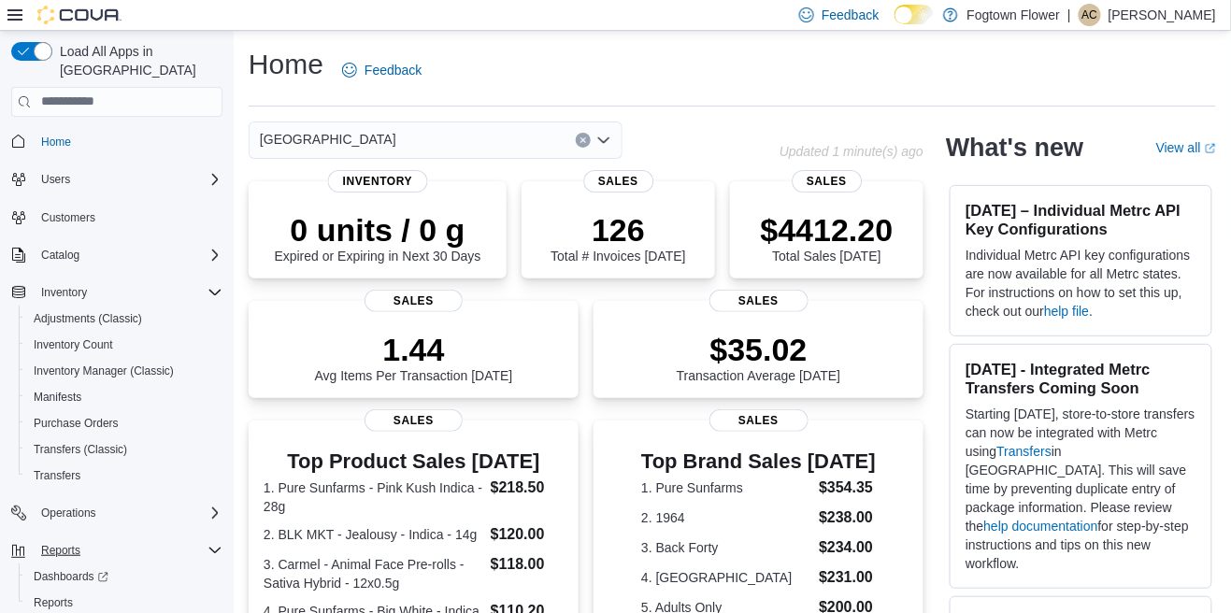
click at [145, 539] on div "Reports" at bounding box center [128, 550] width 189 height 22
click at [173, 577] on span "Settings" at bounding box center [128, 588] width 189 height 23
click at [182, 500] on div "Operations" at bounding box center [116, 513] width 211 height 26
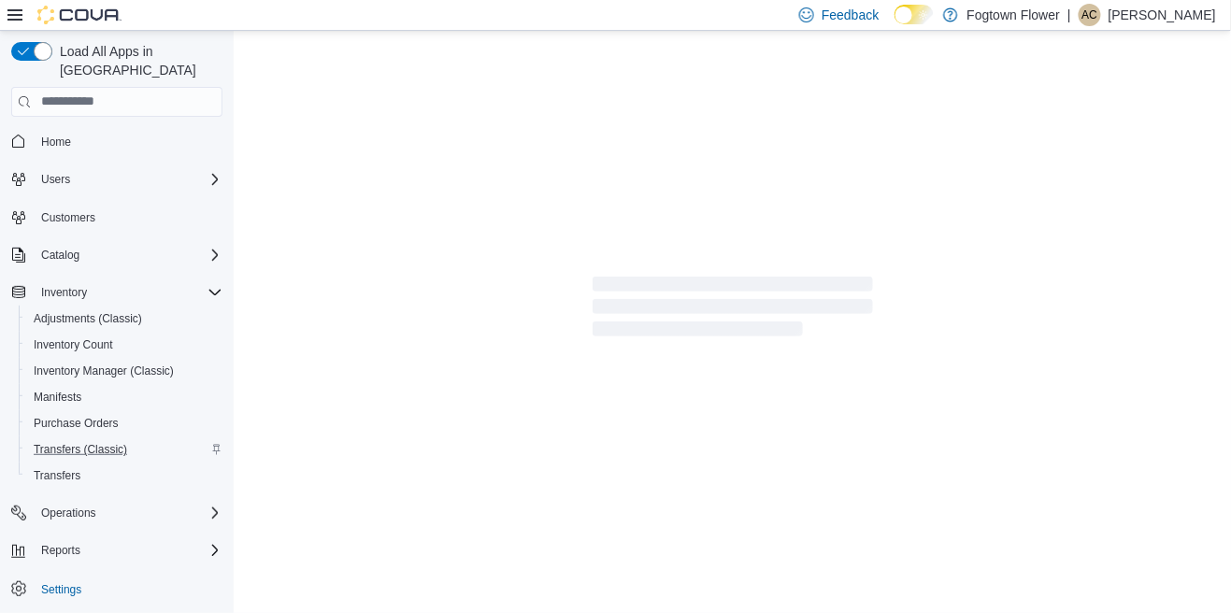
click at [200, 438] on div "Transfers (Classic)" at bounding box center [124, 449] width 196 height 22
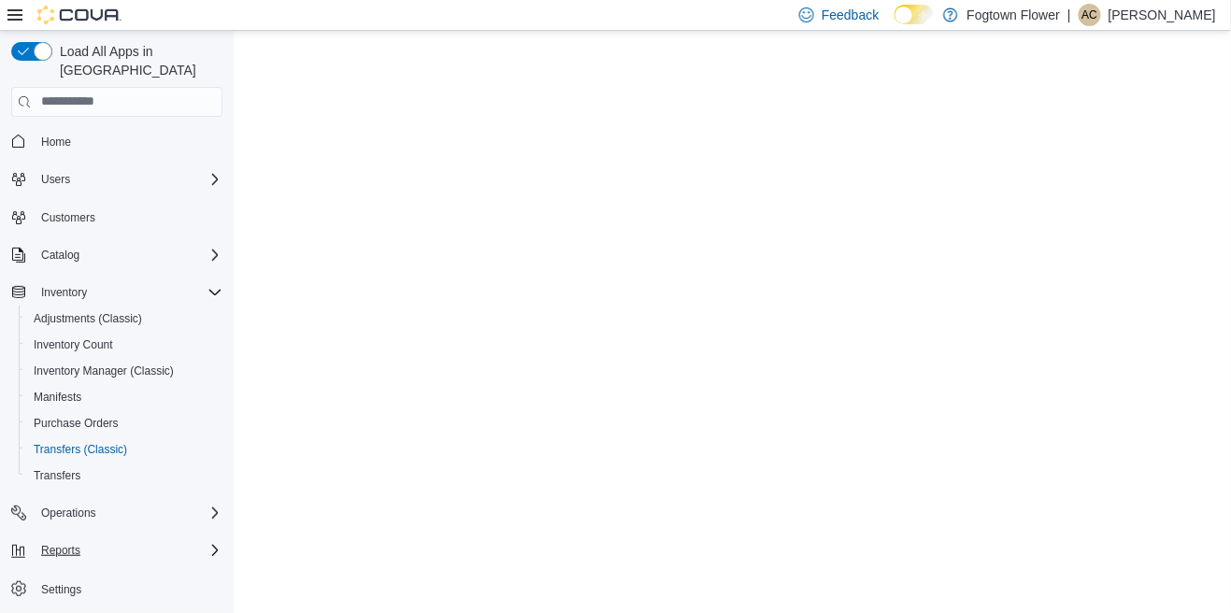
click at [189, 539] on div "Reports" at bounding box center [128, 550] width 189 height 22
click at [52, 597] on div "Home Users Customers Catalog Inventory Adjustments (Classic) Inventory Count In…" at bounding box center [116, 391] width 211 height 535
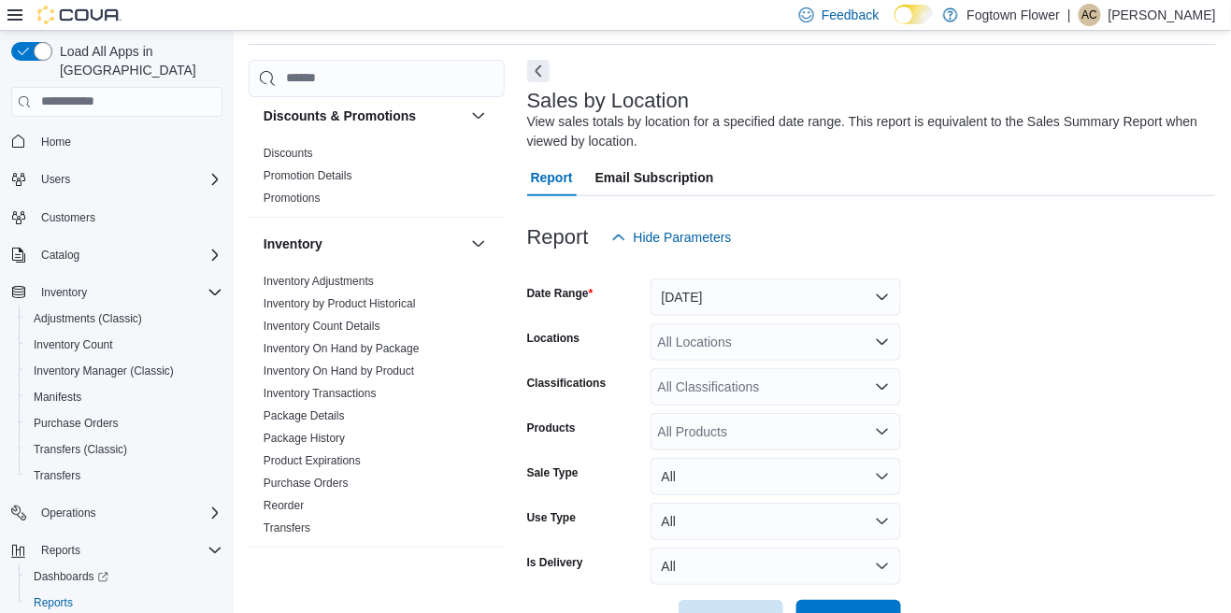
scroll to position [518, 0]
click at [298, 522] on link "Transfers" at bounding box center [287, 528] width 47 height 13
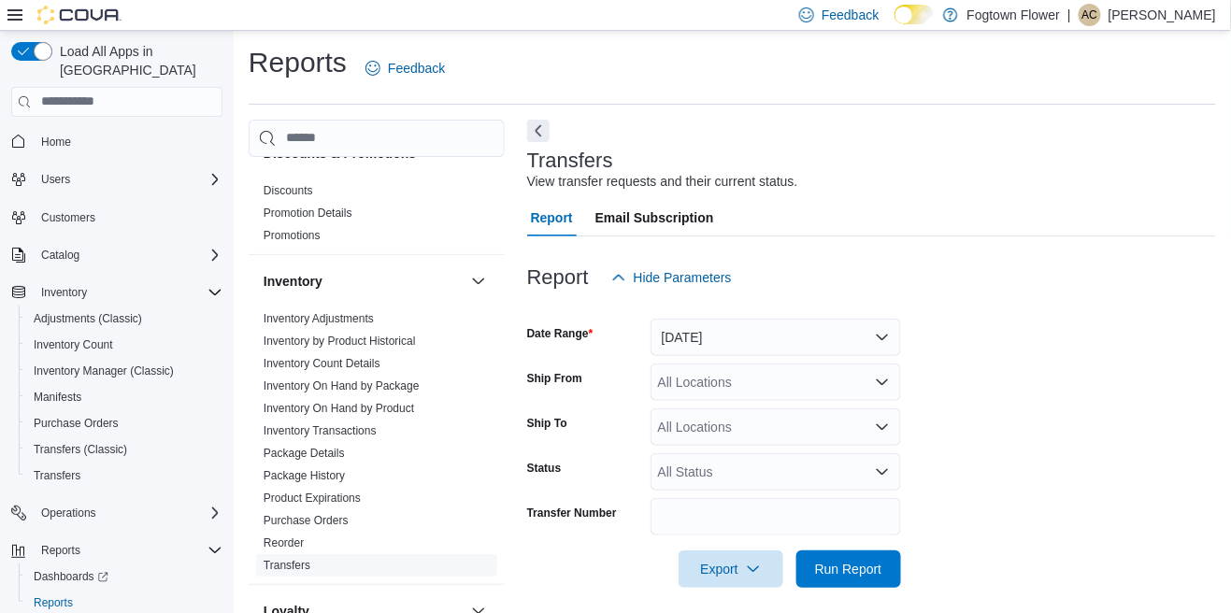
scroll to position [543, 0]
click at [331, 467] on link "Package History" at bounding box center [304, 473] width 81 height 13
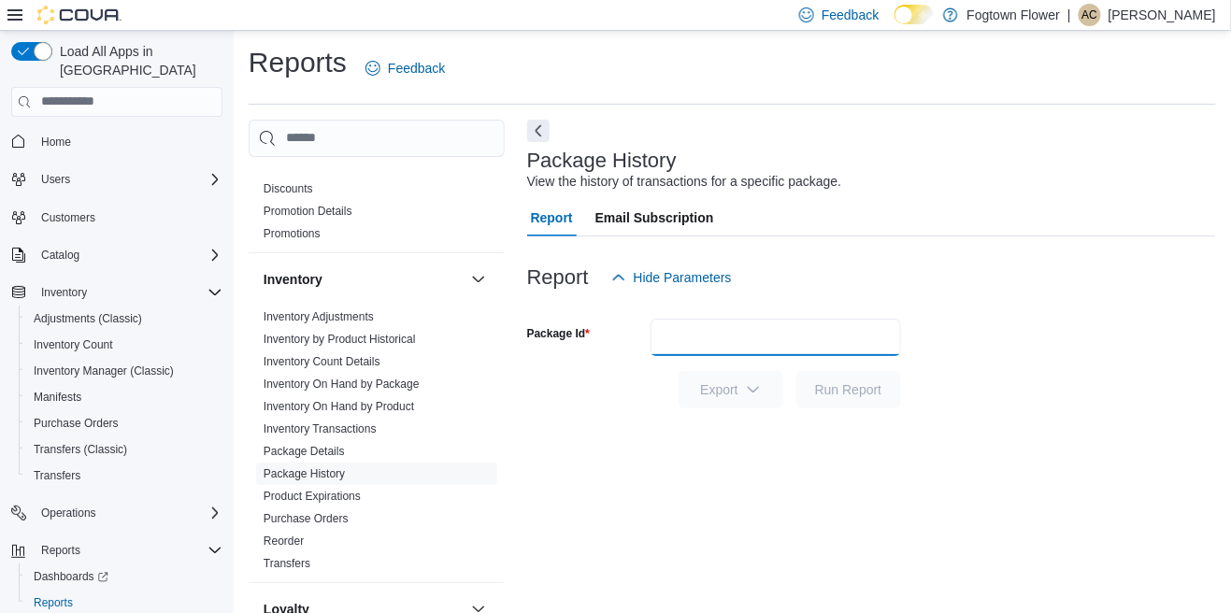
click at [785, 348] on input "Package Id" at bounding box center [776, 337] width 250 height 37
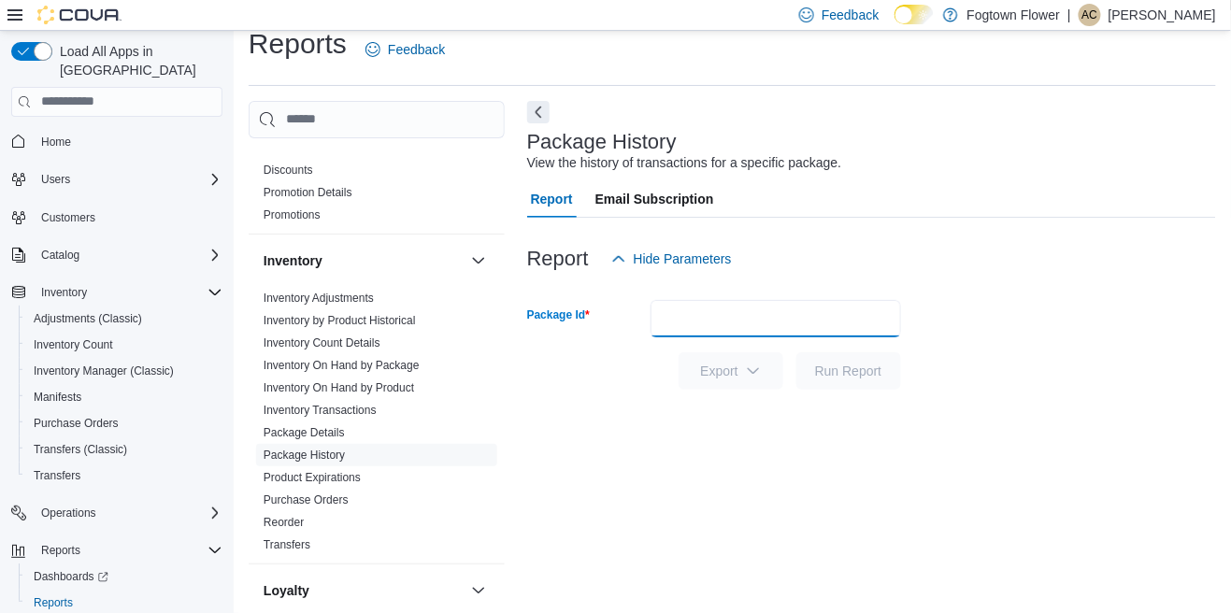
scroll to position [58, 0]
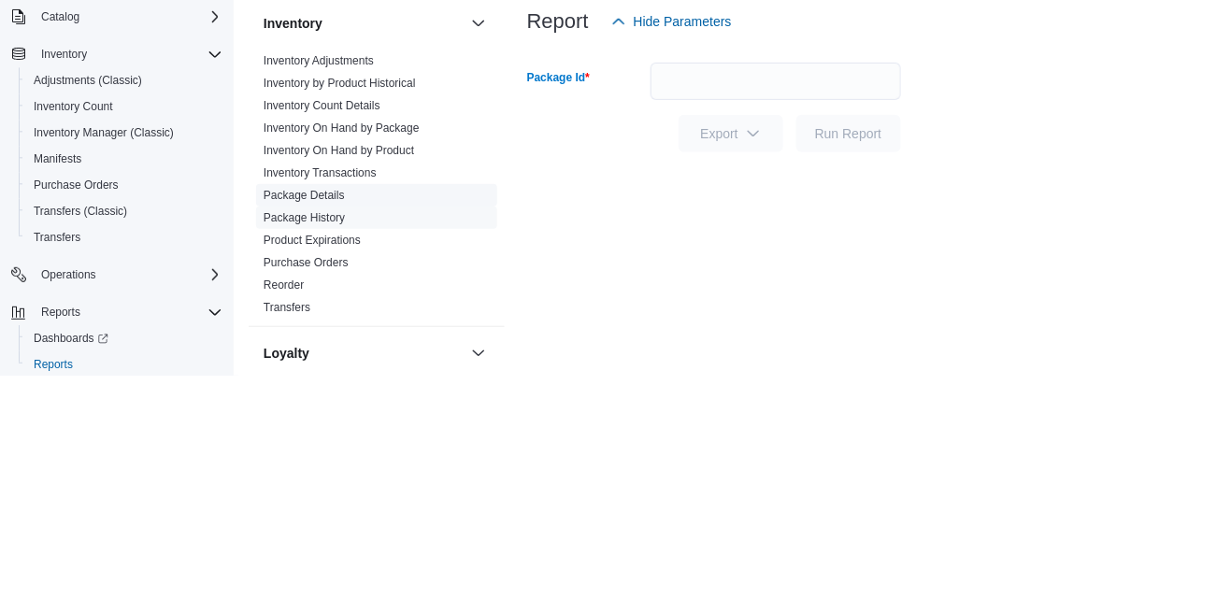
click at [377, 422] on span "Package Details" at bounding box center [376, 433] width 241 height 22
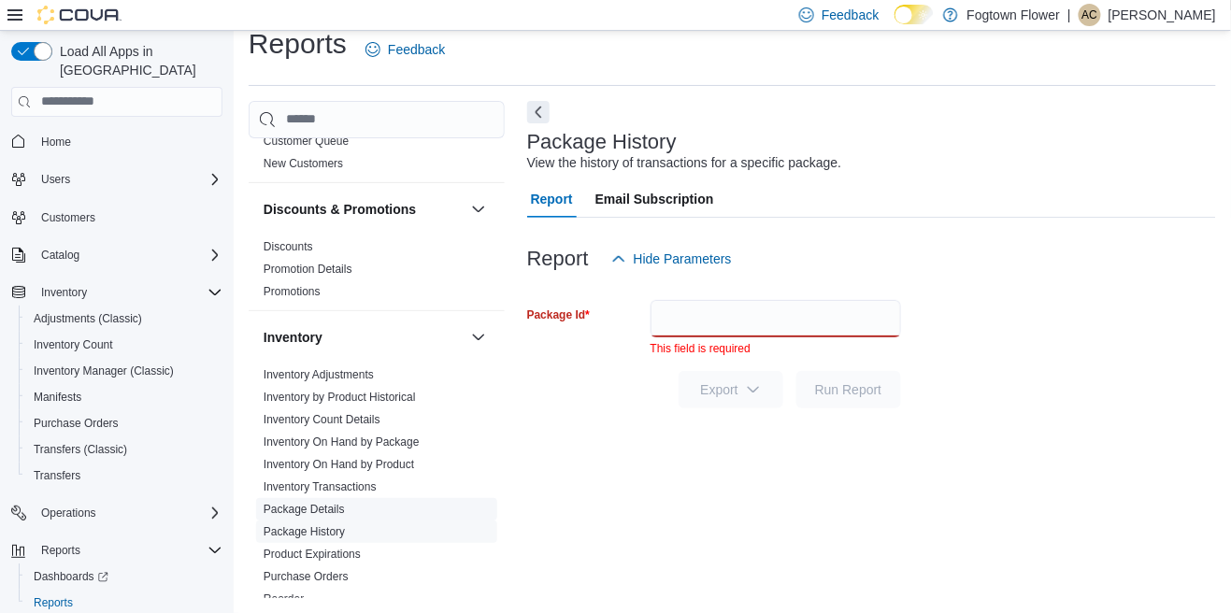
scroll to position [469, 0]
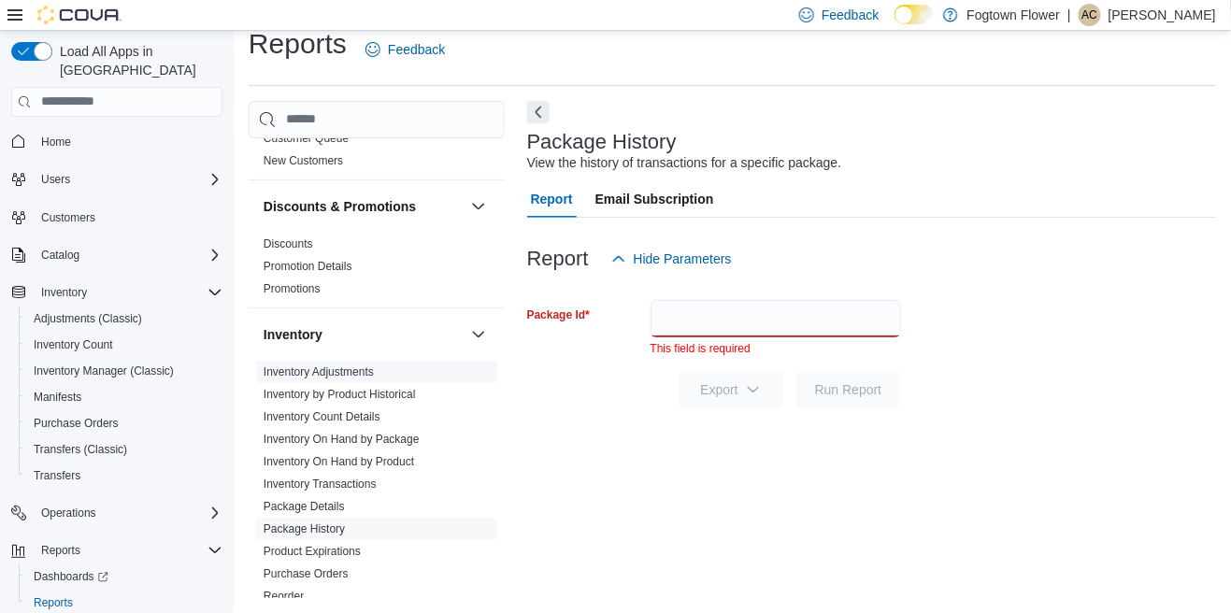
click at [343, 365] on link "Inventory Adjustments" at bounding box center [319, 371] width 110 height 13
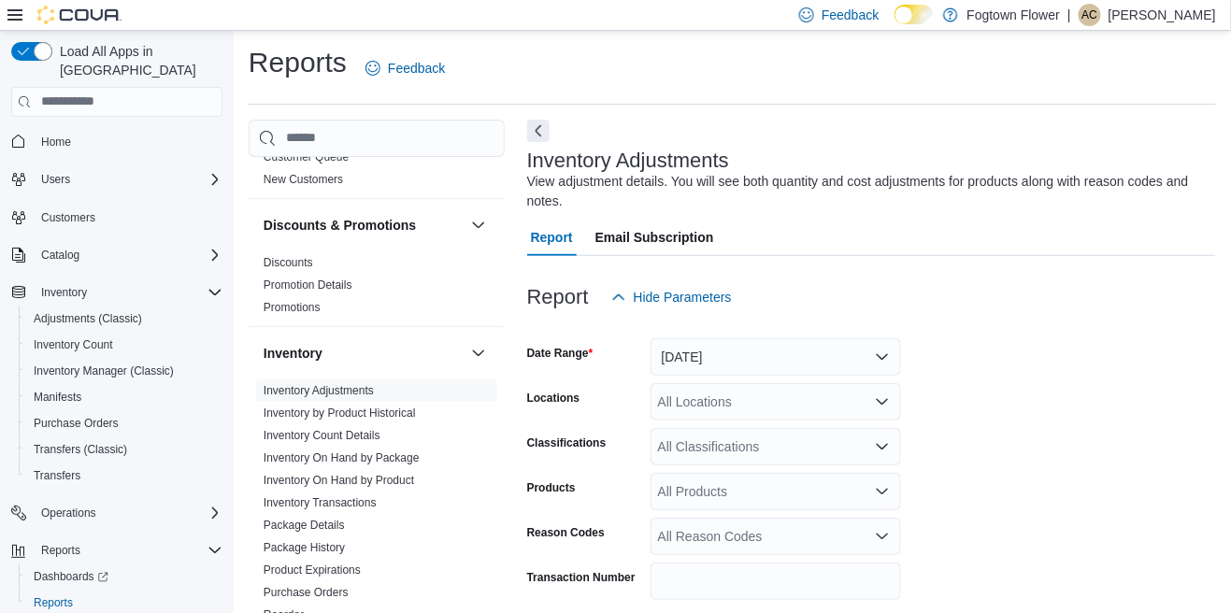
click at [796, 505] on div "All Products" at bounding box center [776, 491] width 250 height 37
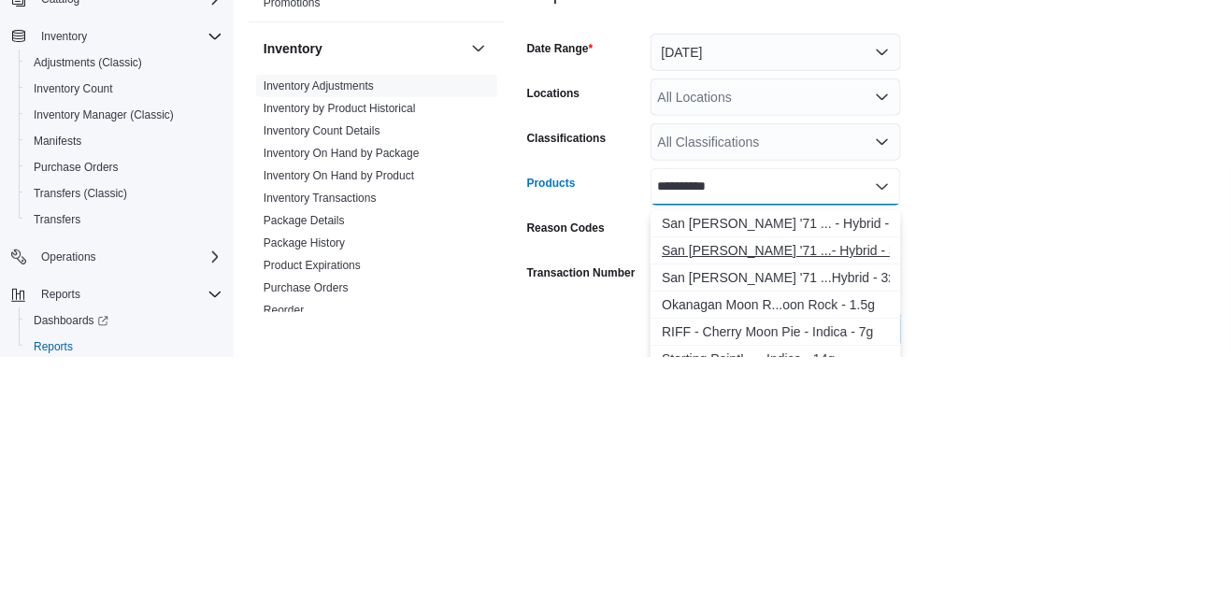
type input "**********"
click at [831, 499] on div "San Rafael '71 ...- Hybrid - 3.5g" at bounding box center [776, 506] width 228 height 19
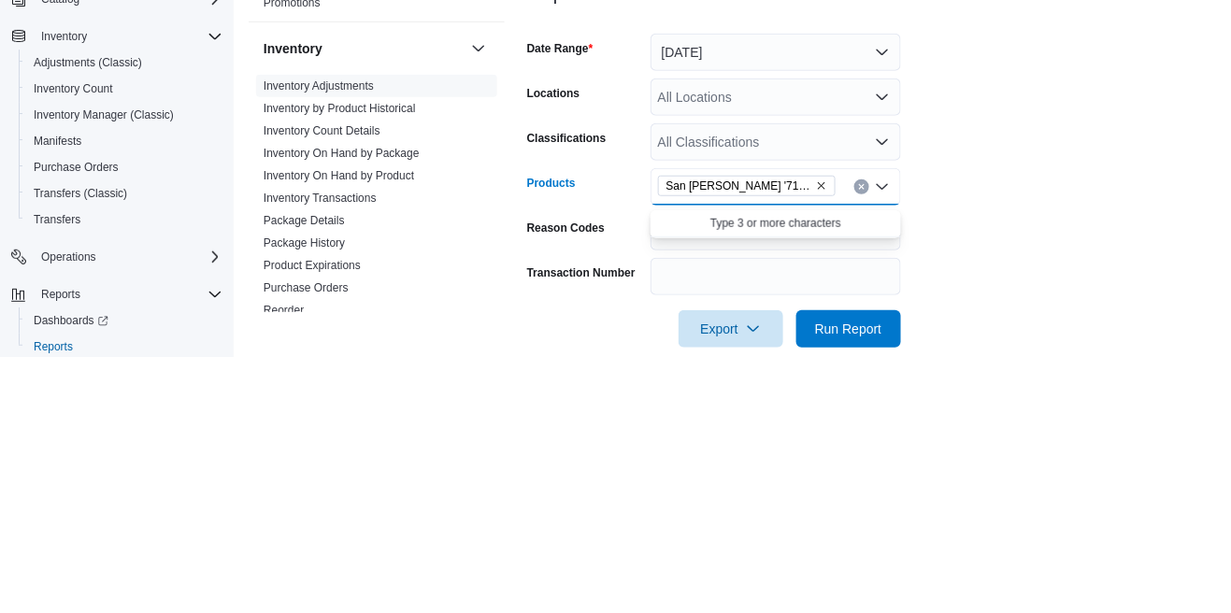
click at [975, 436] on form "Date Range Yesterday Locations All Locations Classifications All Classification…" at bounding box center [871, 435] width 689 height 336
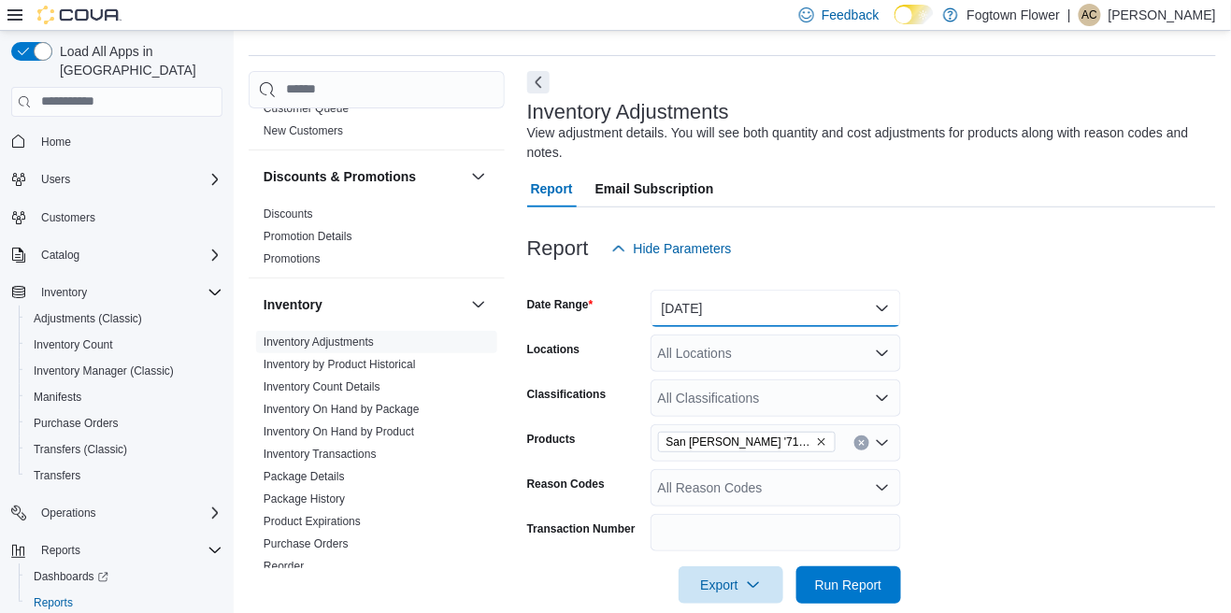
click at [814, 306] on button "Yesterday" at bounding box center [776, 308] width 250 height 37
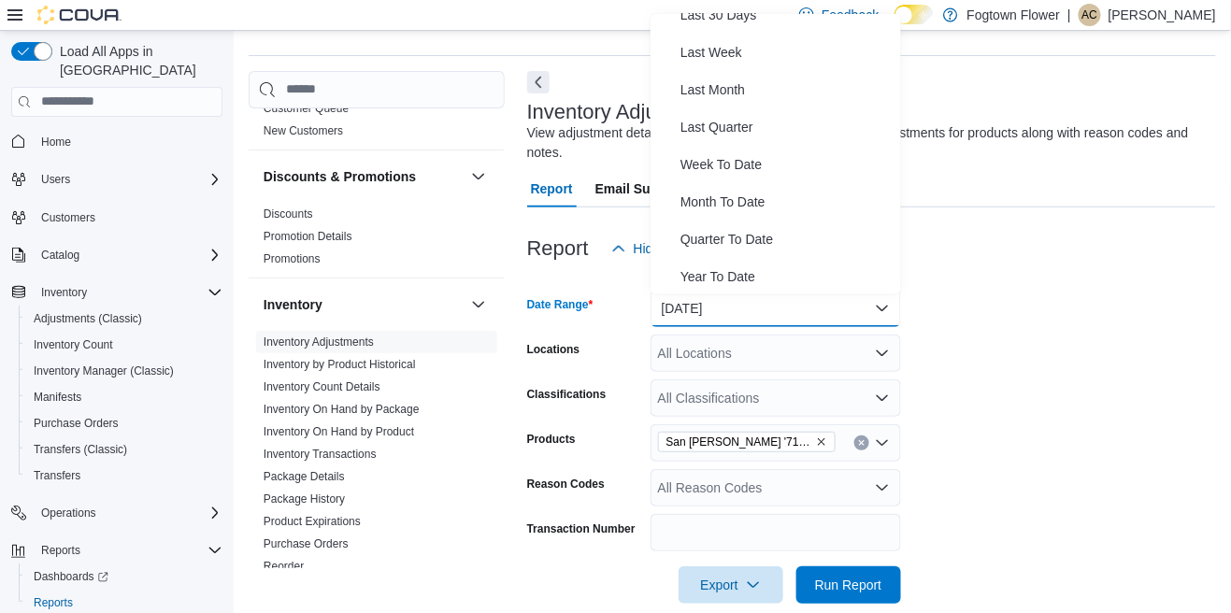
scroll to position [279, 0]
click at [743, 283] on span "Year To Date" at bounding box center [786, 277] width 213 height 22
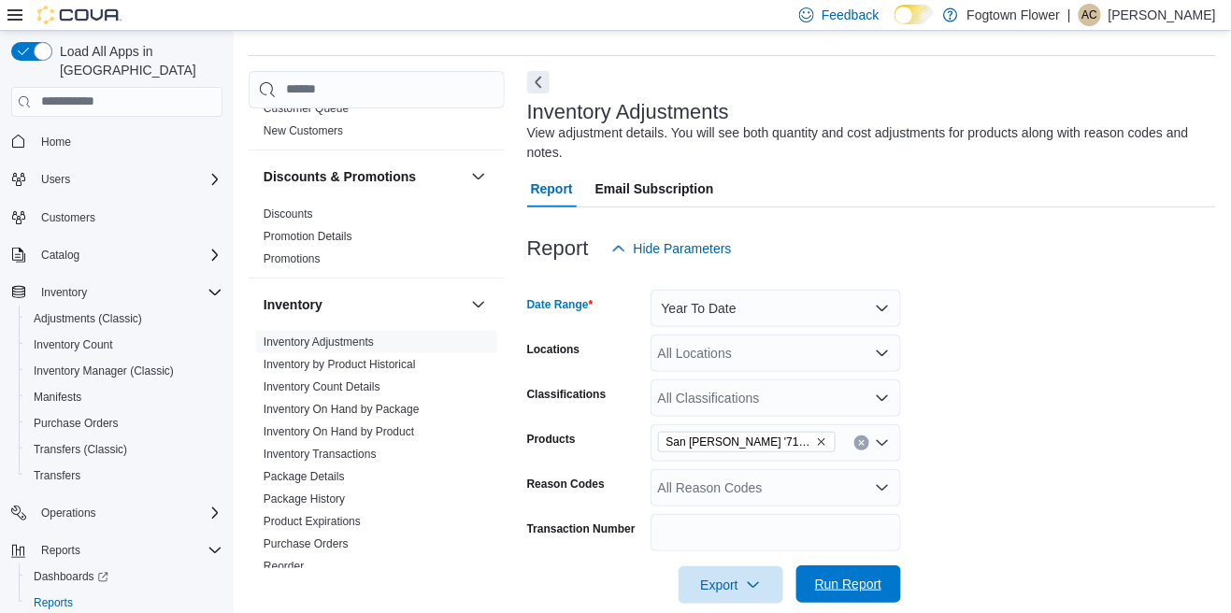
click at [856, 599] on span "Run Report" at bounding box center [849, 583] width 82 height 37
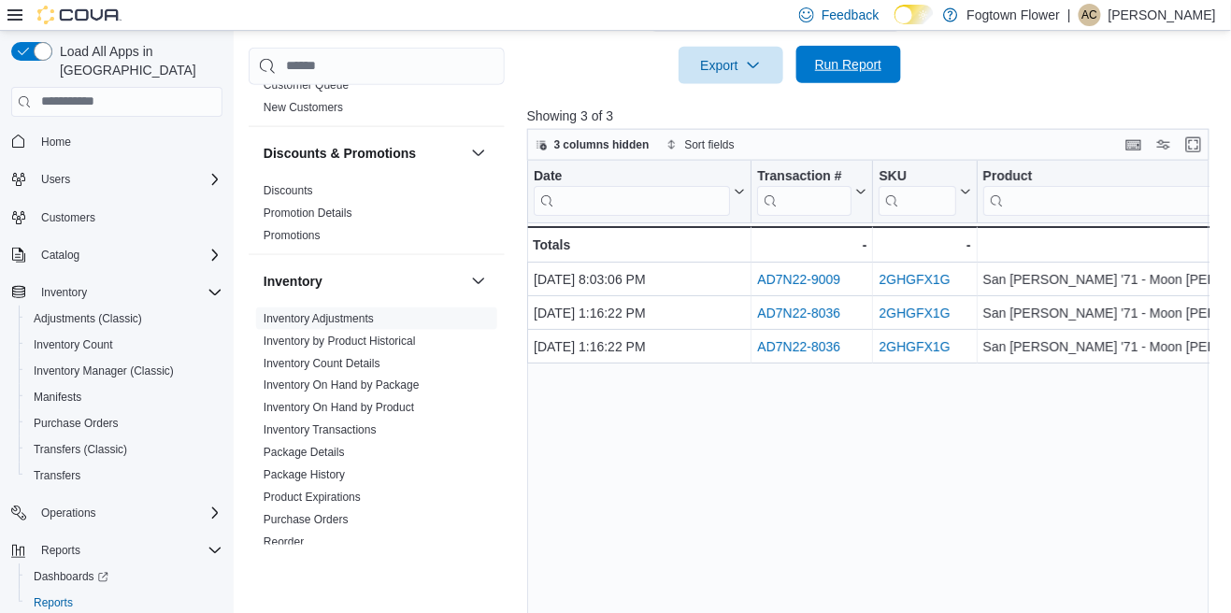
scroll to position [581, 0]
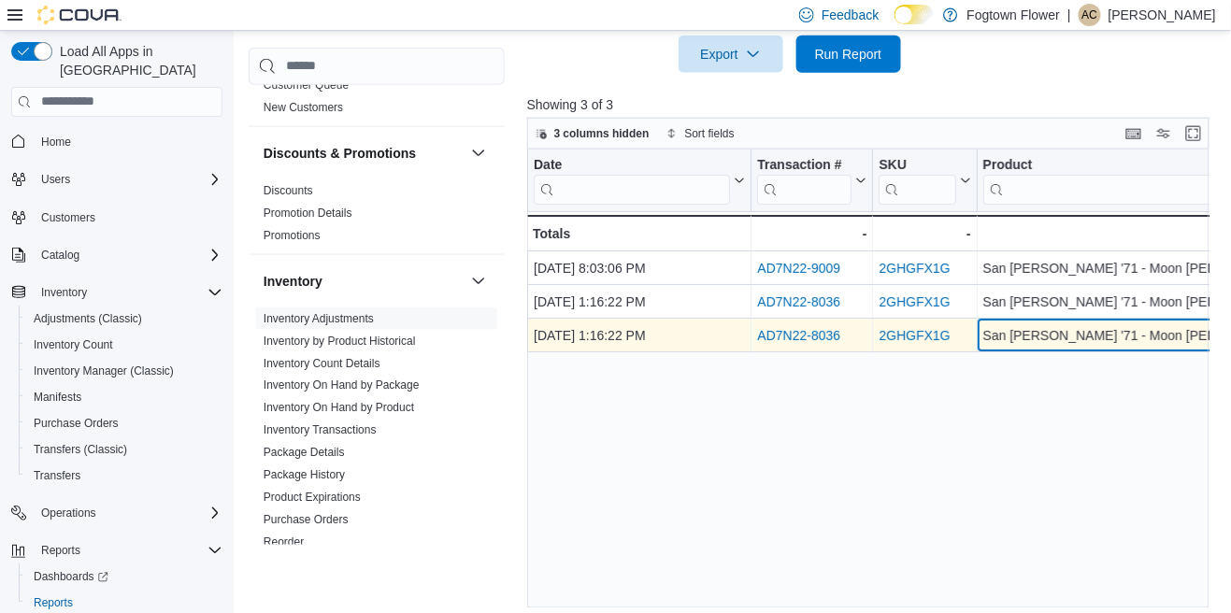
click at [1063, 331] on div "San Rafael '71 - Moon Berry - Hybrid - 3.5g" at bounding box center [1121, 335] width 278 height 22
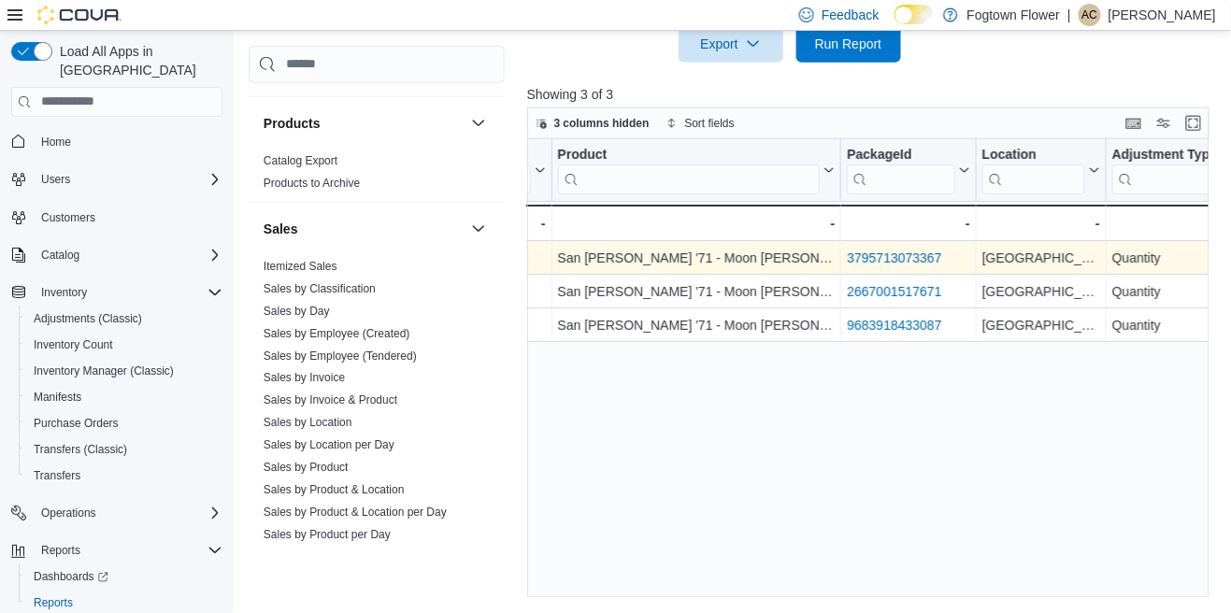
scroll to position [1230, 0]
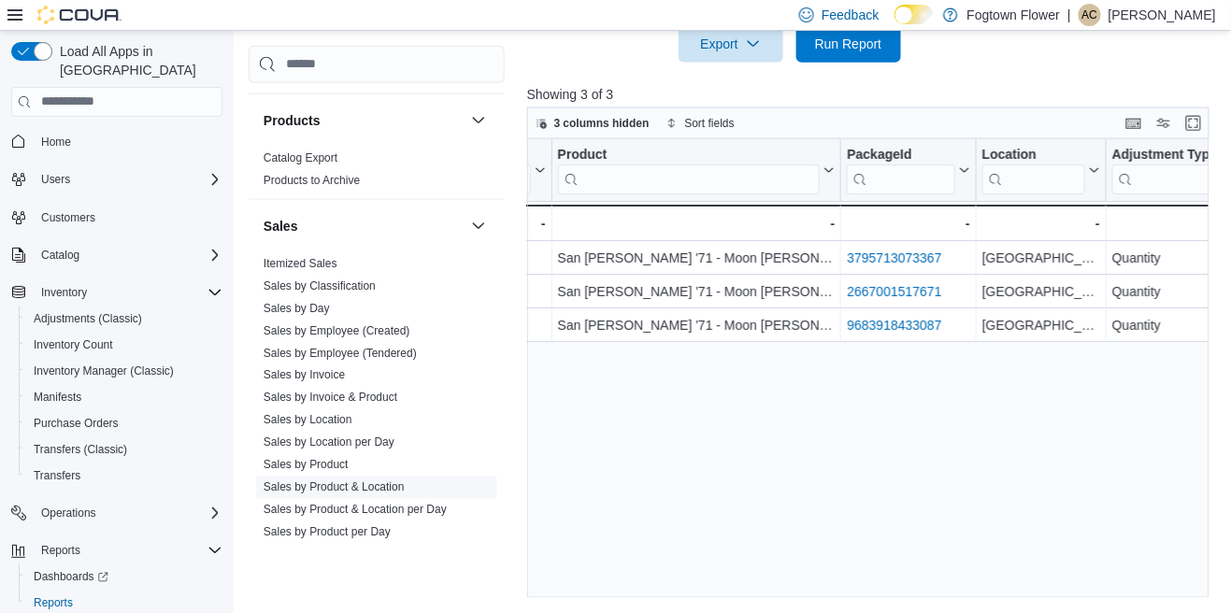
click at [379, 481] on link "Sales by Product & Location" at bounding box center [334, 487] width 141 height 13
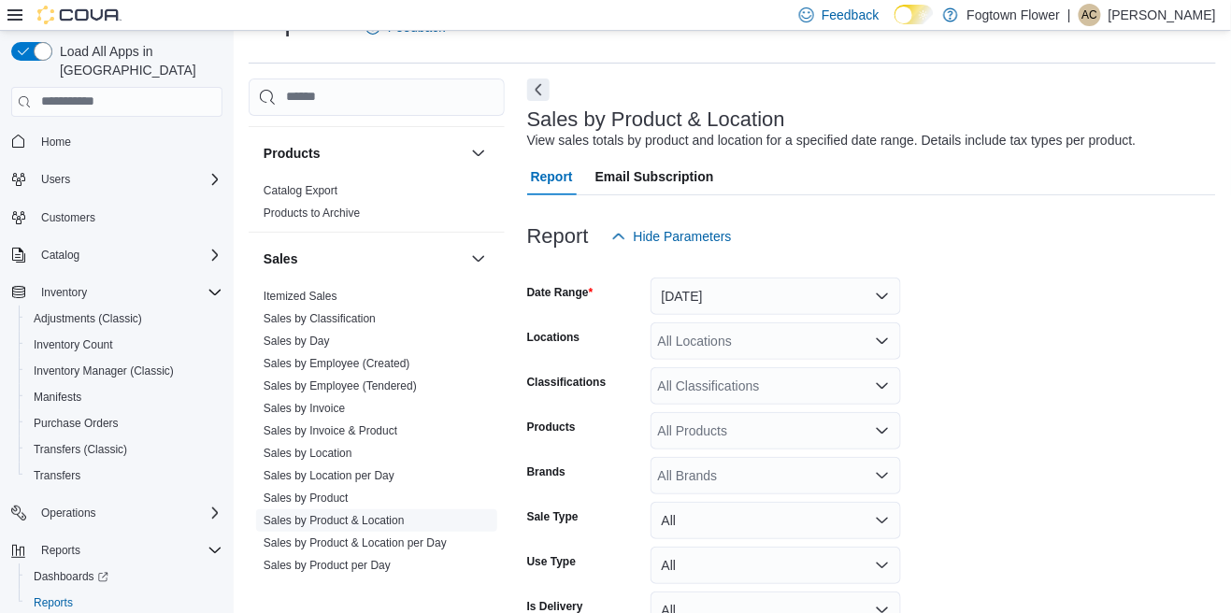
scroll to position [63, 0]
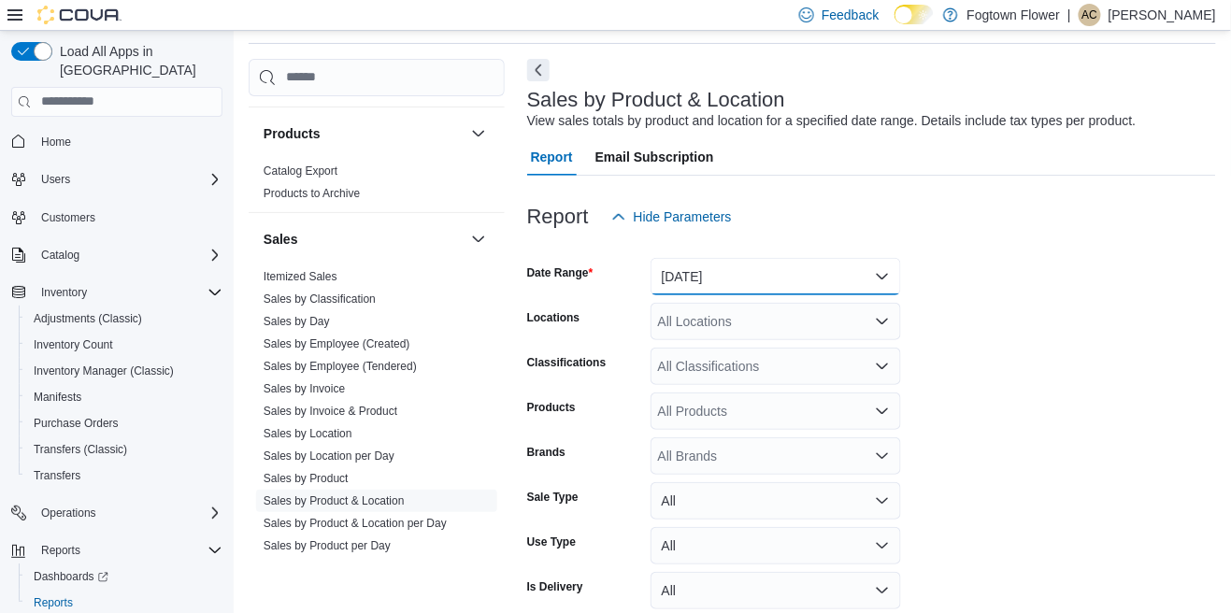
click at [809, 291] on button "Yesterday" at bounding box center [776, 276] width 250 height 37
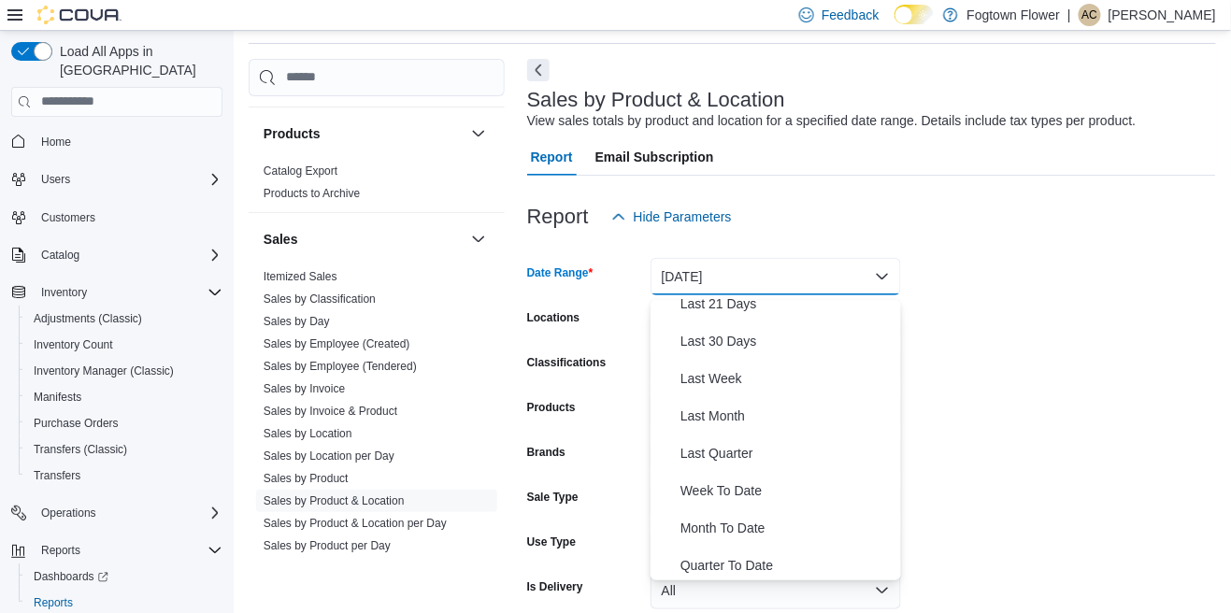
scroll to position [279, 0]
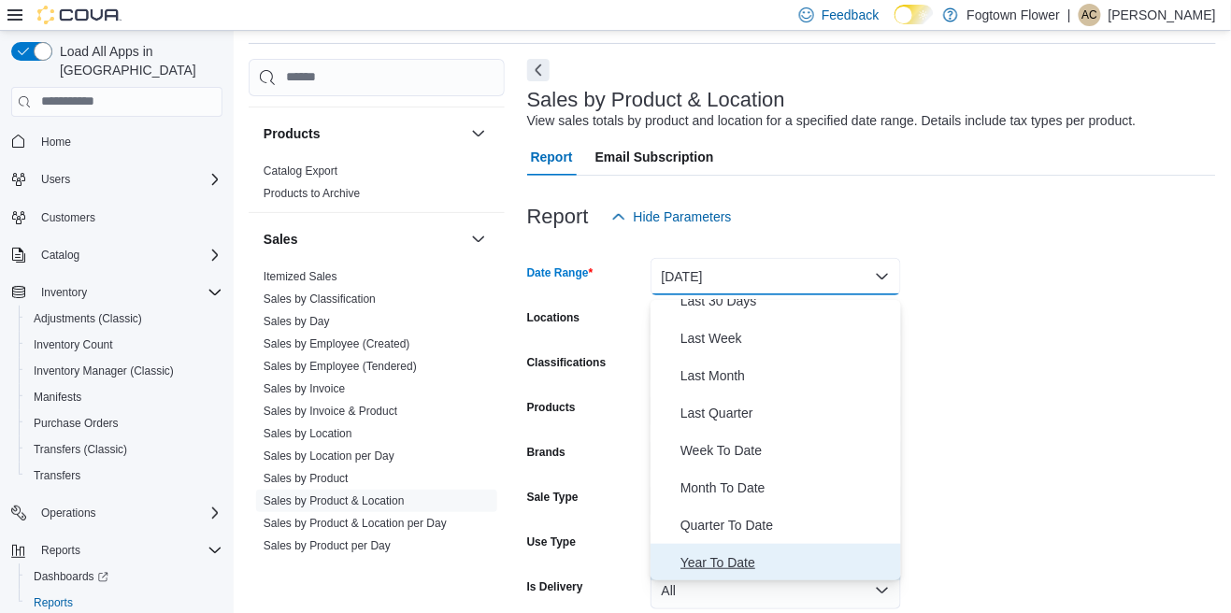
click at [733, 562] on span "Year To Date" at bounding box center [786, 562] width 213 height 22
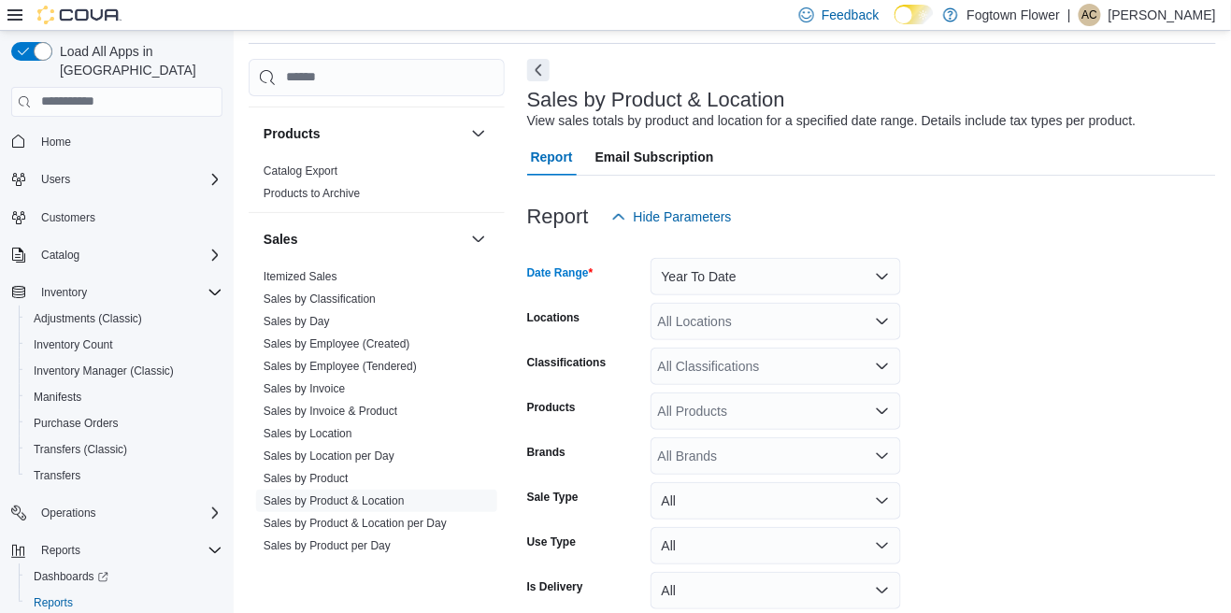
click at [837, 411] on div "All Products" at bounding box center [776, 411] width 250 height 37
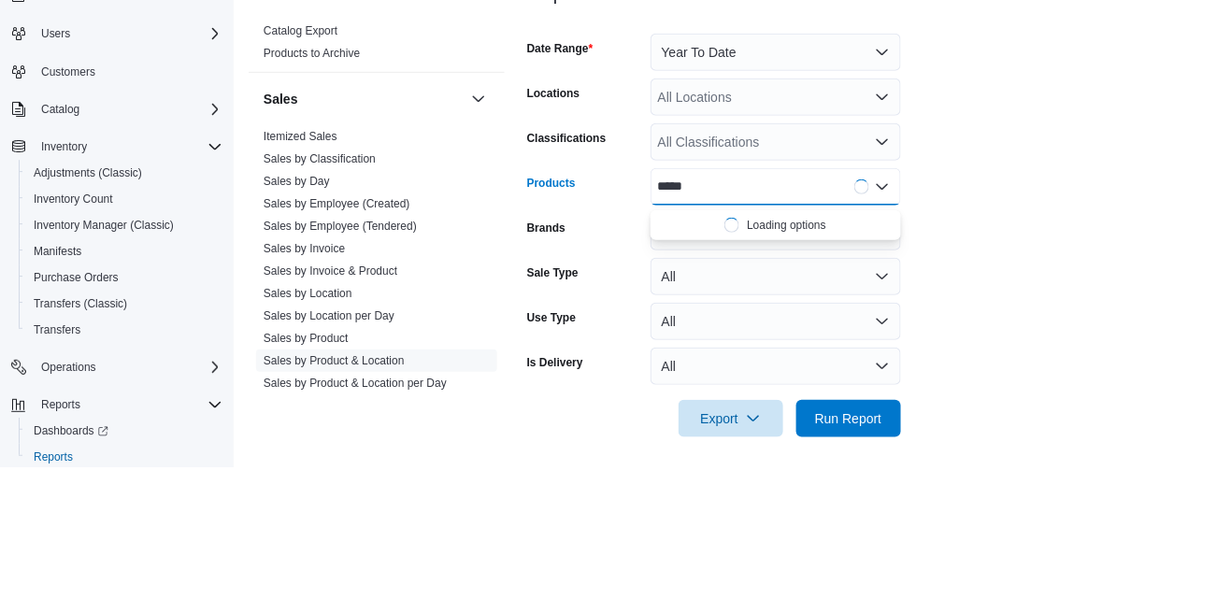
scroll to position [0, 0]
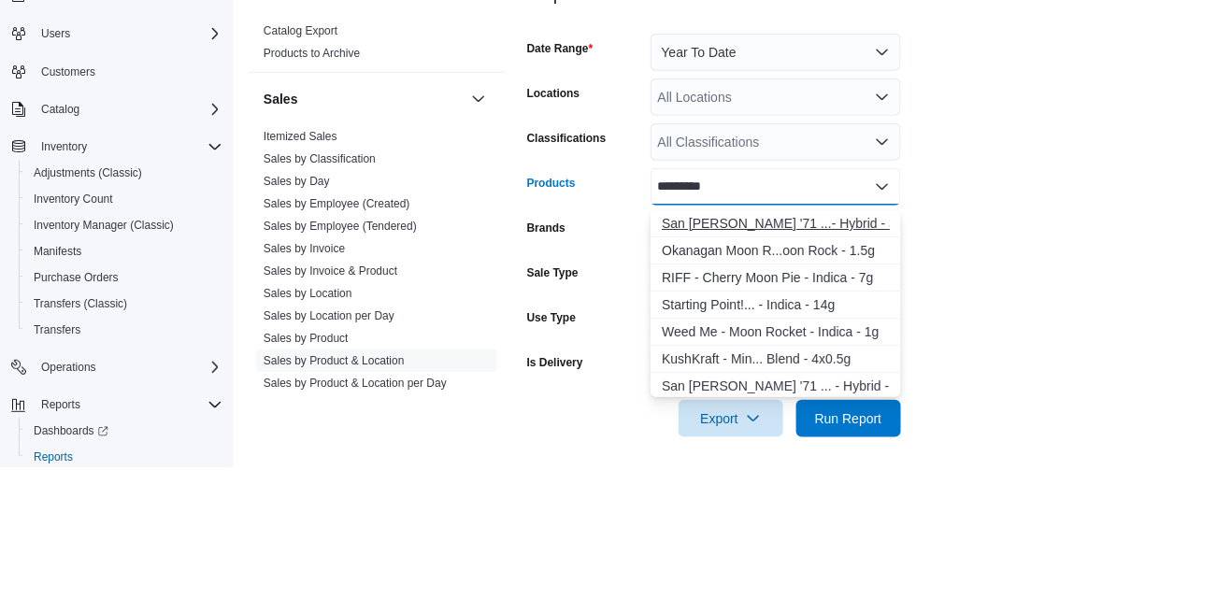
type input "*********"
click at [852, 370] on div "San Rafael '71 ...- Hybrid - 3.5g" at bounding box center [776, 369] width 228 height 19
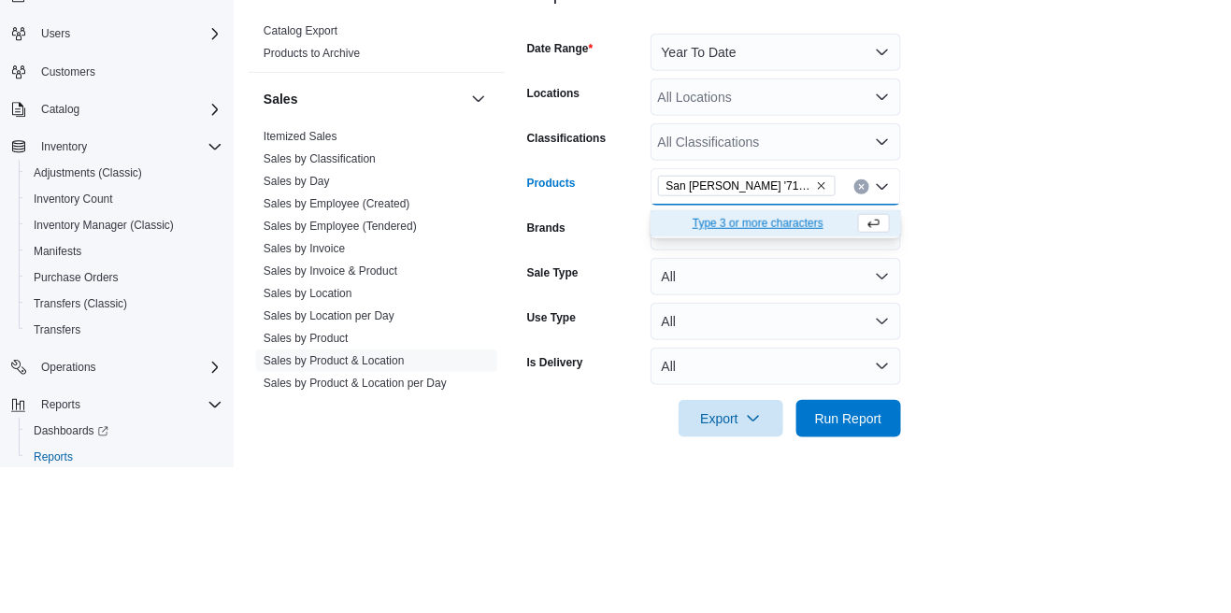
click at [1027, 322] on form "Date Range Year To Date Locations All Locations Classifications All Classificat…" at bounding box center [871, 370] width 689 height 426
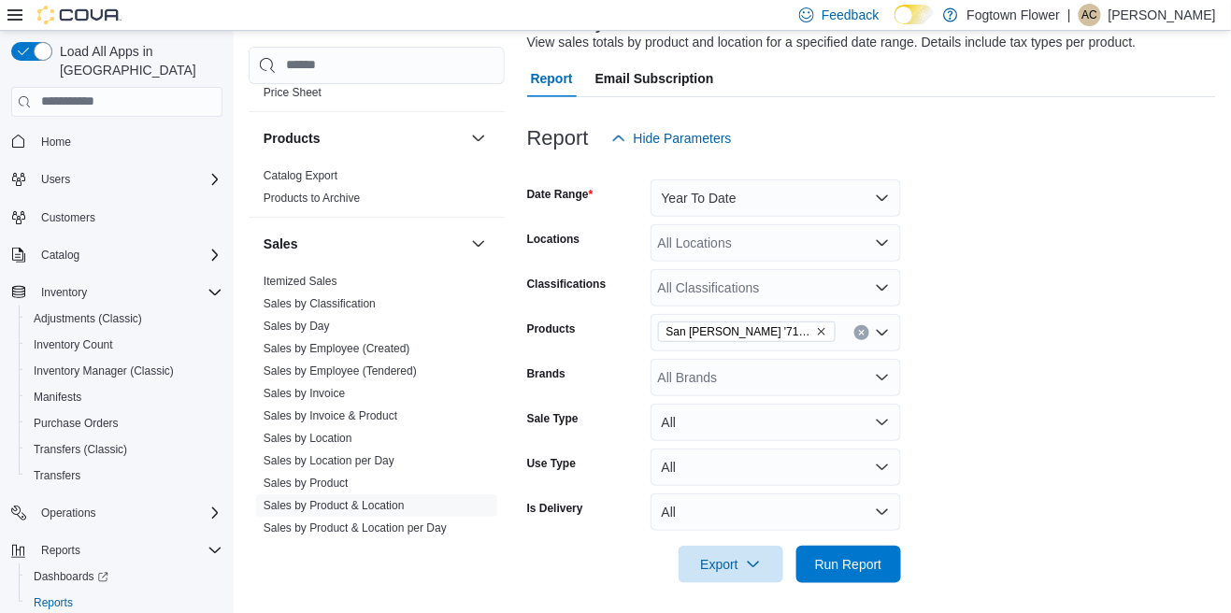
click at [841, 245] on div "All Locations" at bounding box center [776, 242] width 250 height 37
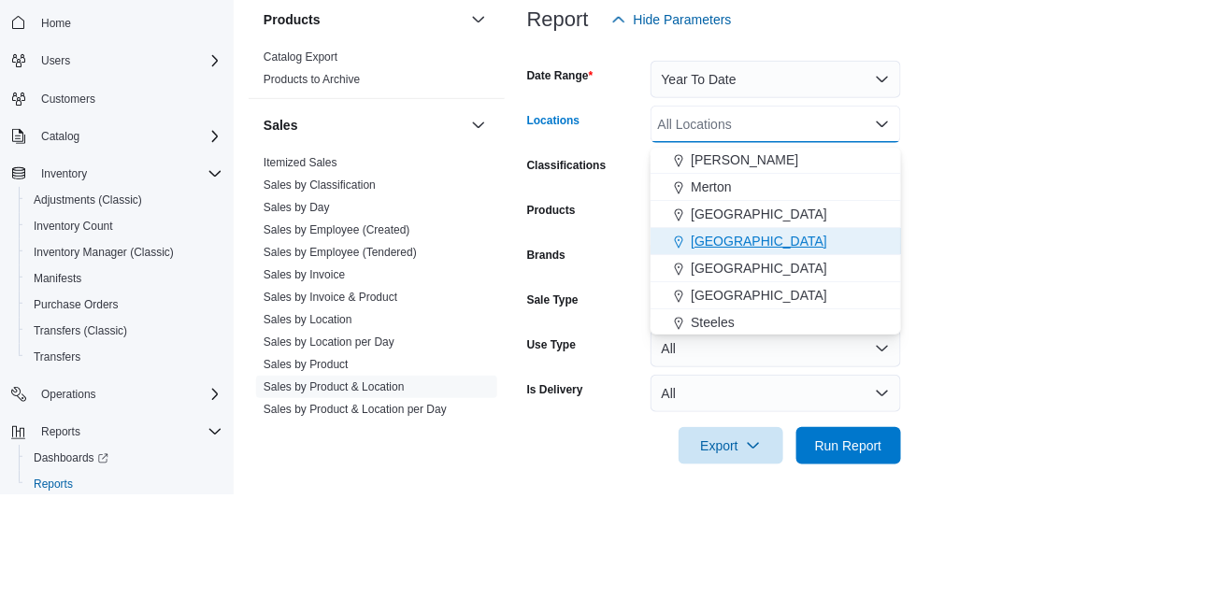
click at [763, 361] on span "Mount Pleasant" at bounding box center [759, 360] width 136 height 19
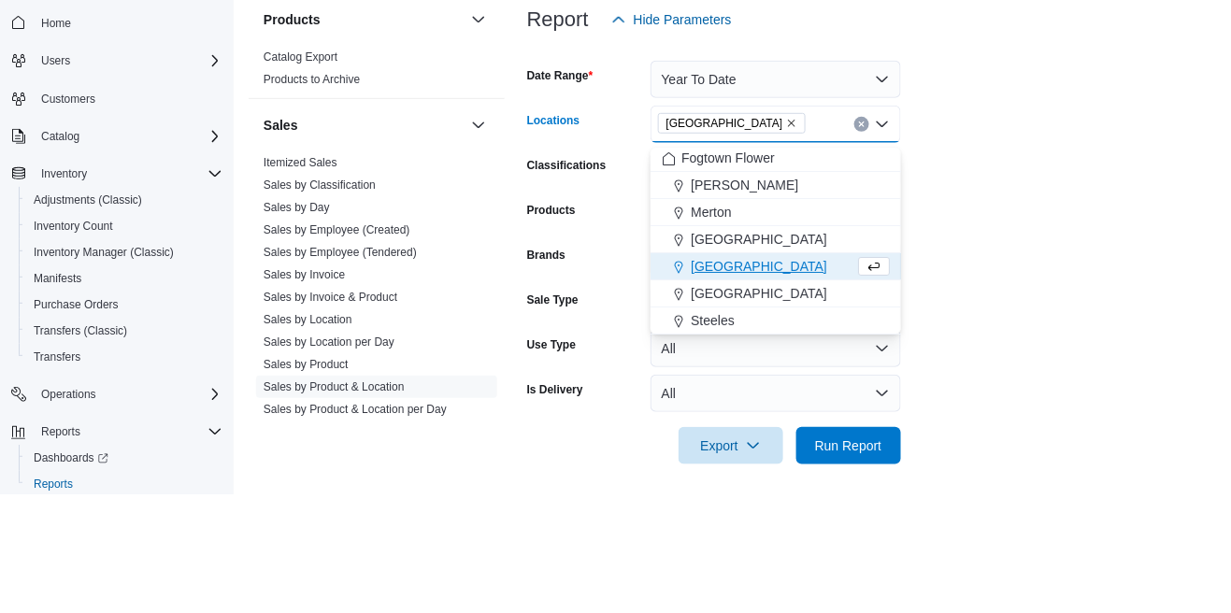
scroll to position [2, 0]
click at [988, 309] on form "Date Range Year To Date Locations Mount Pleasant Combo box. Selected. Mount Ple…" at bounding box center [871, 370] width 689 height 426
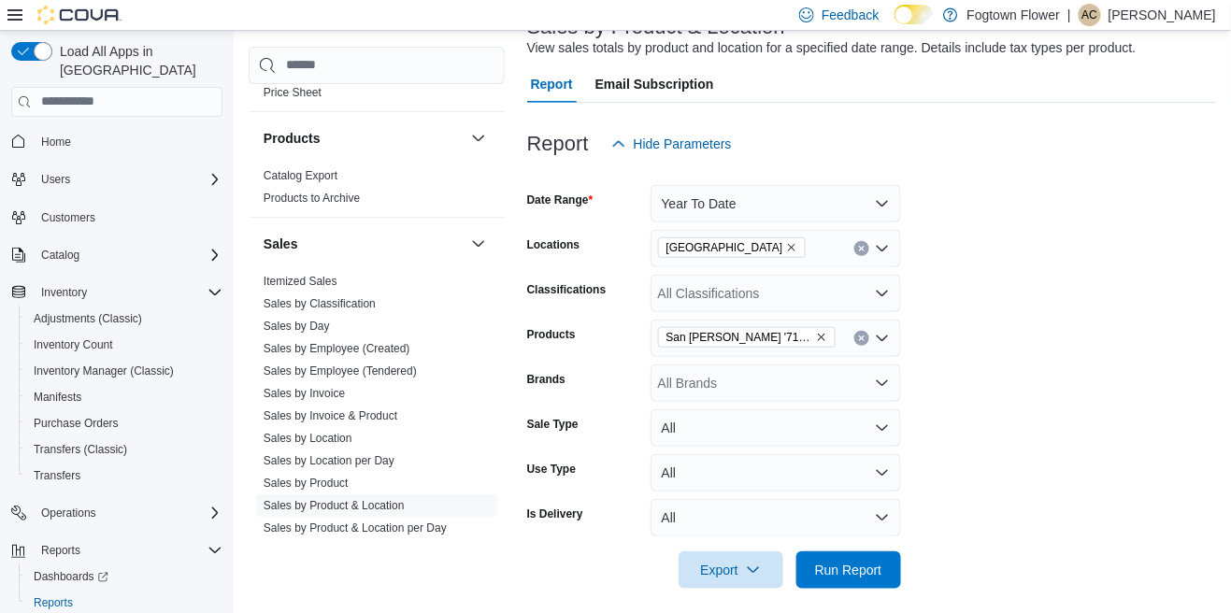
scroll to position [152, 0]
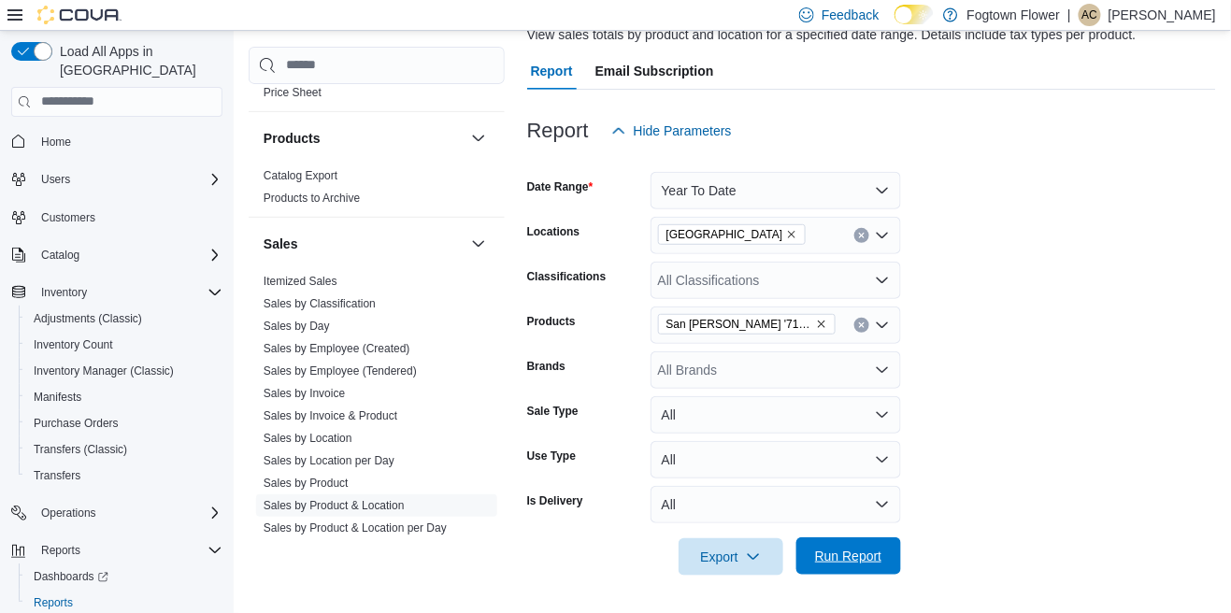
click at [862, 566] on span "Run Report" at bounding box center [849, 555] width 82 height 37
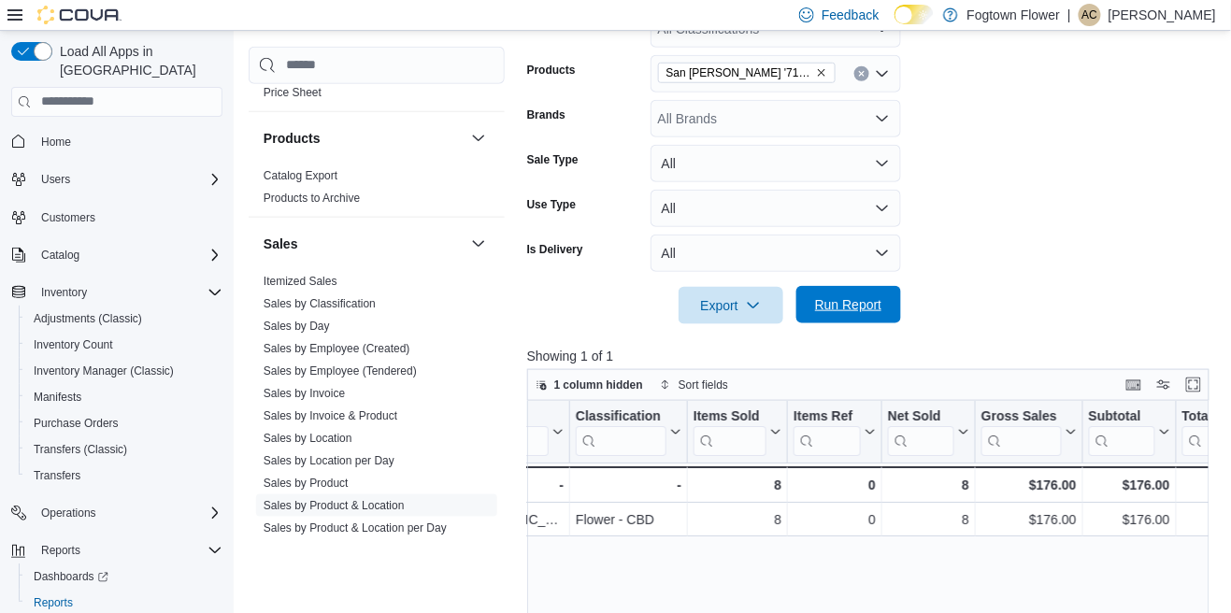
scroll to position [490, 0]
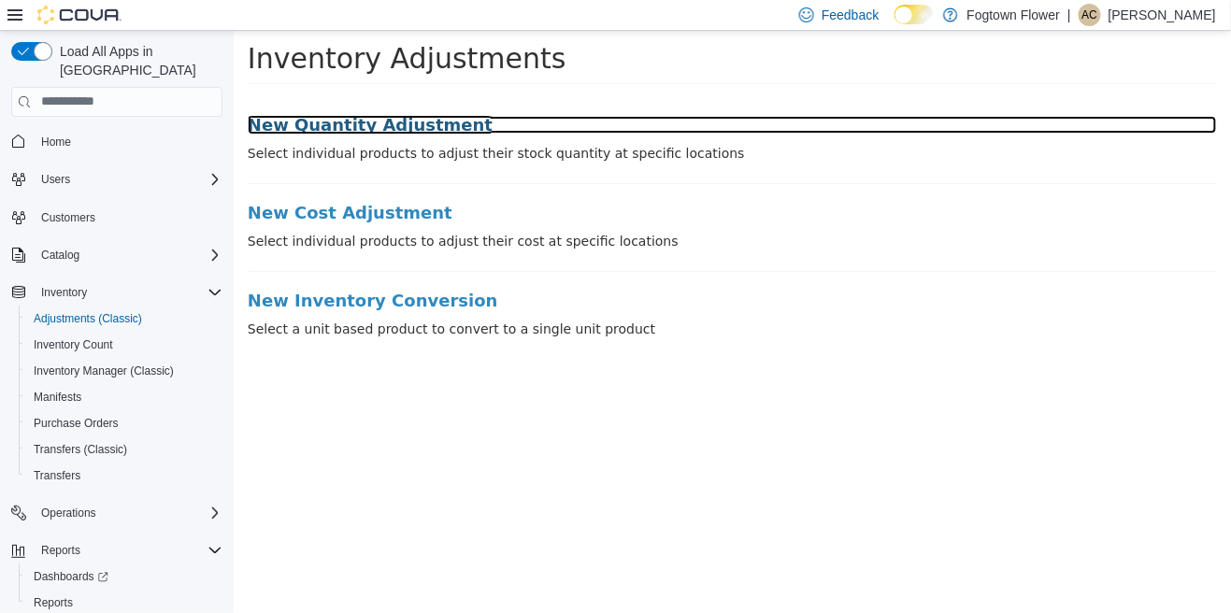
click at [387, 119] on h3 "New Quantity Adjustment" at bounding box center [731, 124] width 969 height 19
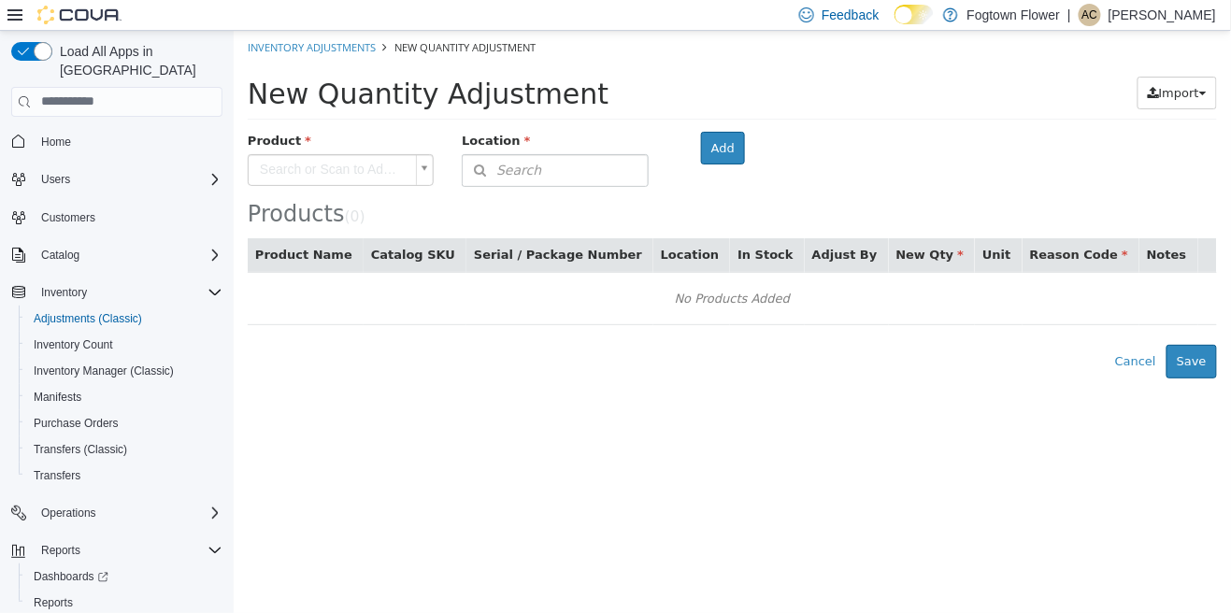
click at [342, 165] on body "× Inventory Adjustments New Quantity Adjustment New Quantity Adjustment Import …" at bounding box center [731, 204] width 997 height 348
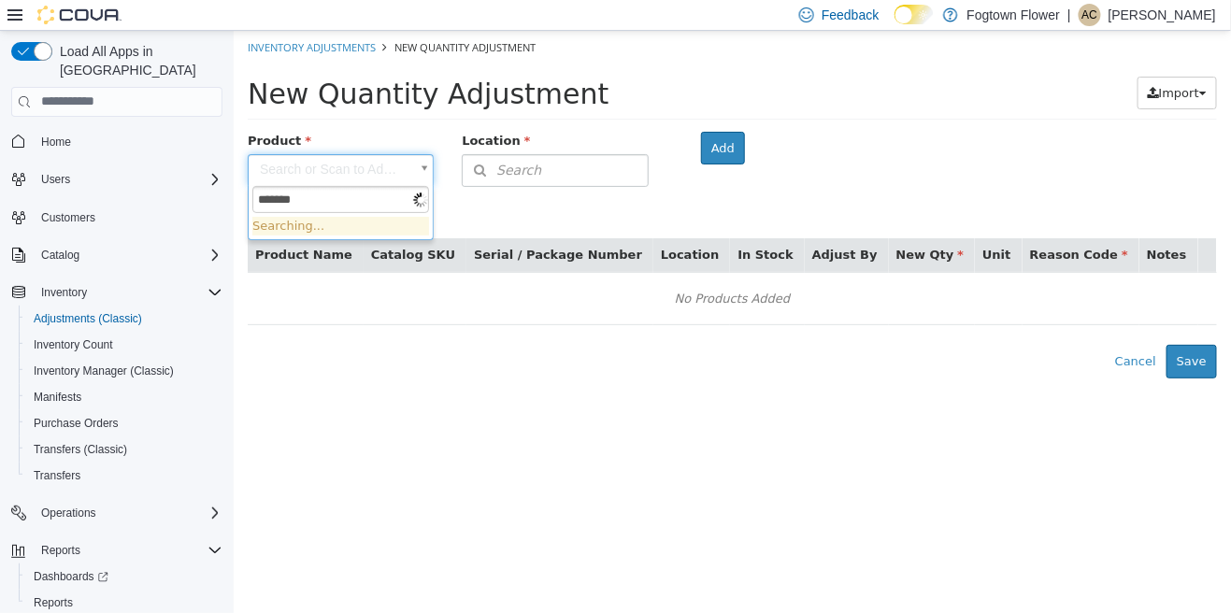
type input "********"
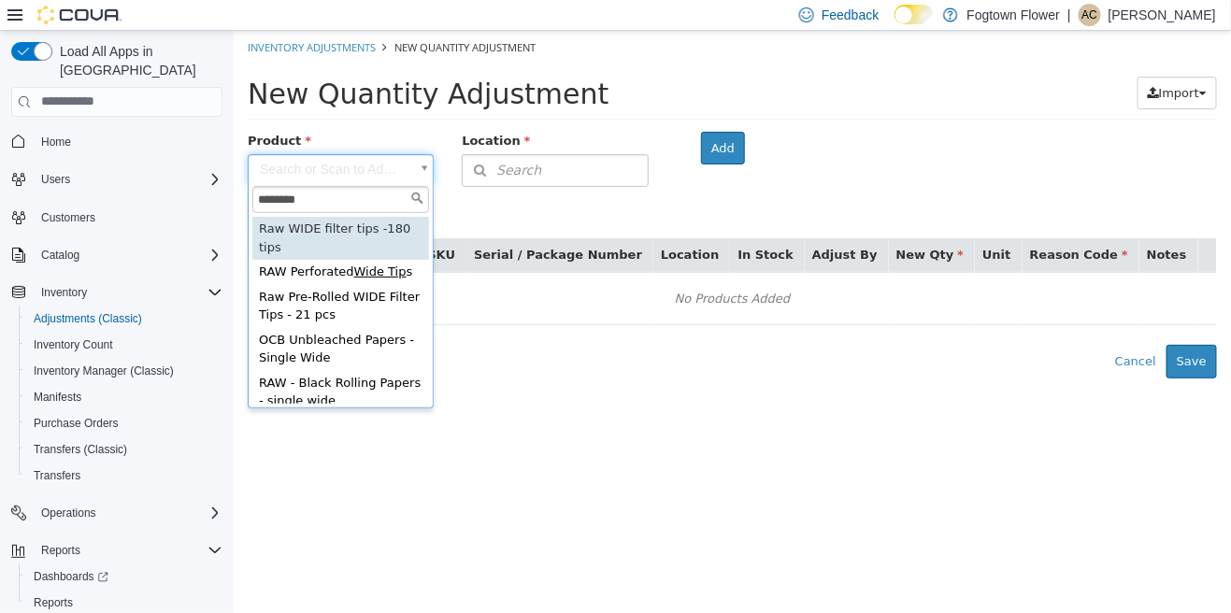
type input "**********"
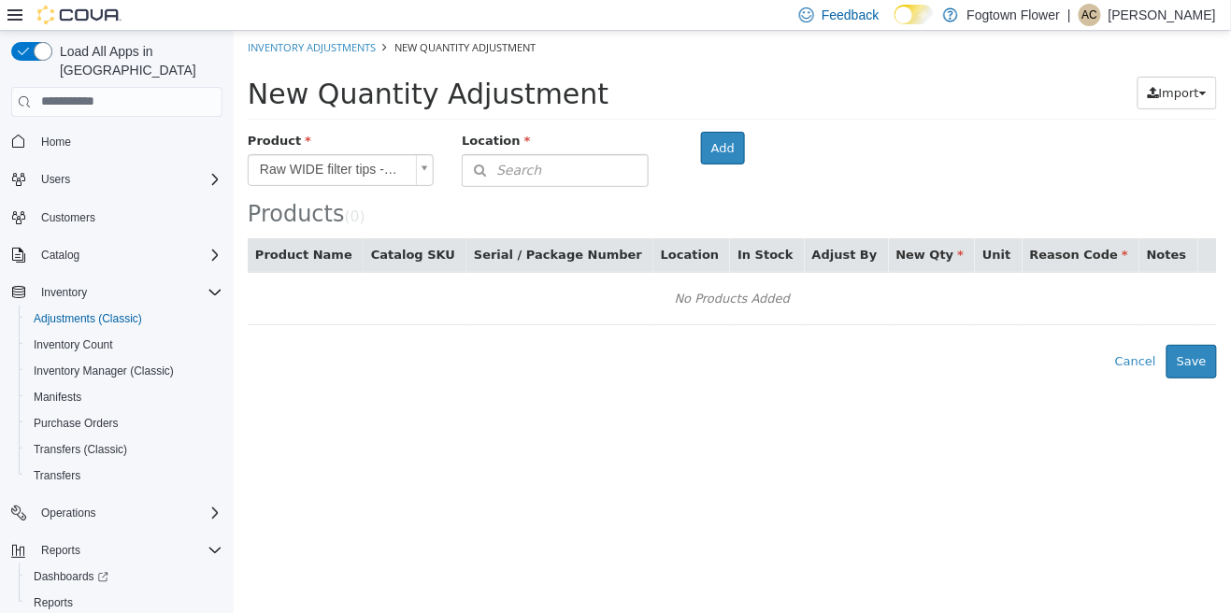
click at [367, 174] on body "**********" at bounding box center [731, 204] width 997 height 348
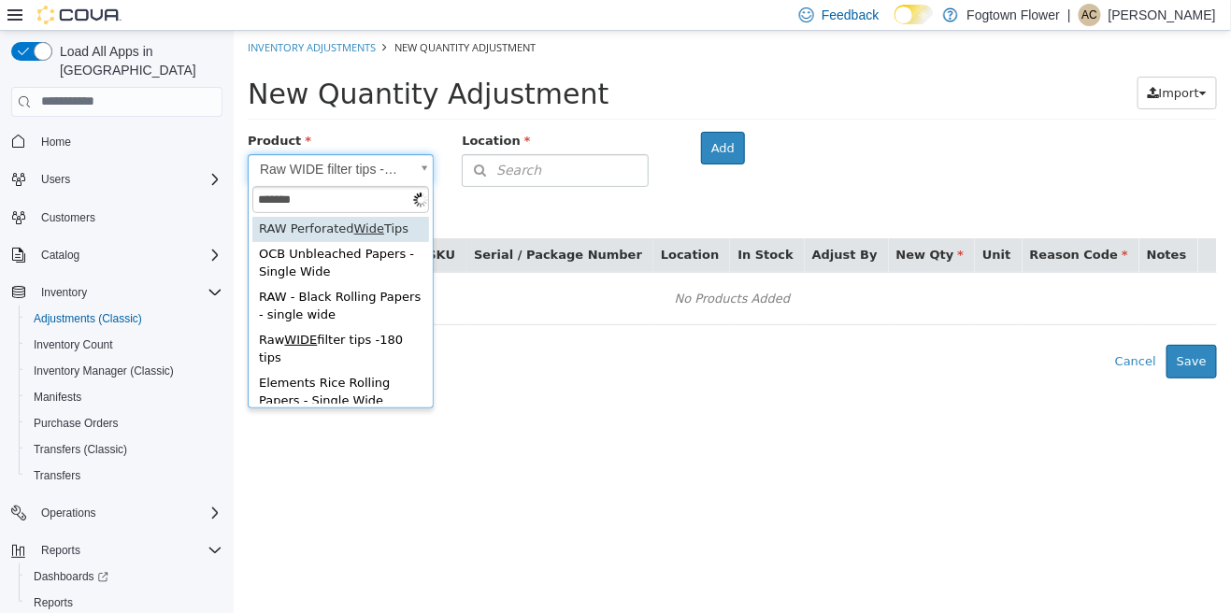
type input "********"
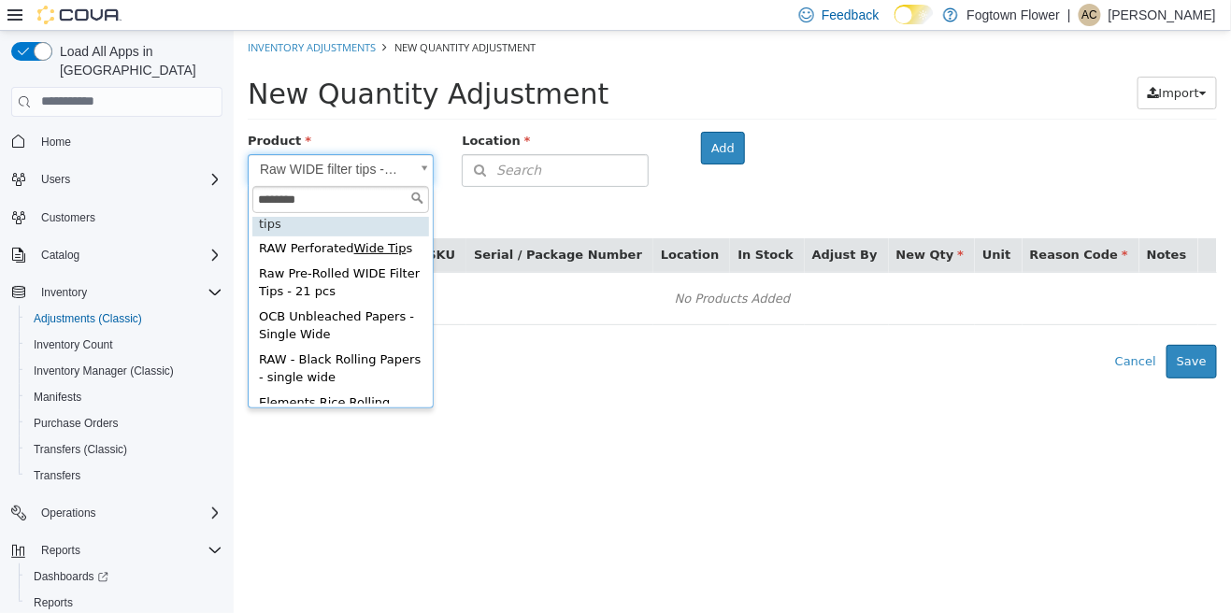
scroll to position [24, 0]
type input "**********"
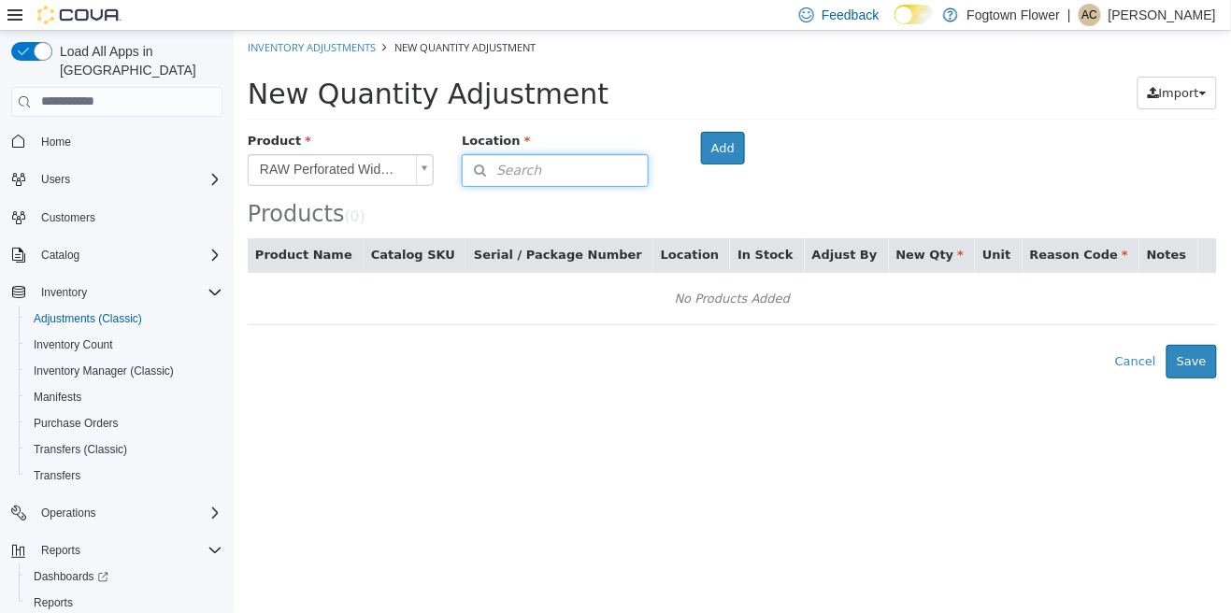
click at [576, 181] on button "Search" at bounding box center [554, 169] width 186 height 33
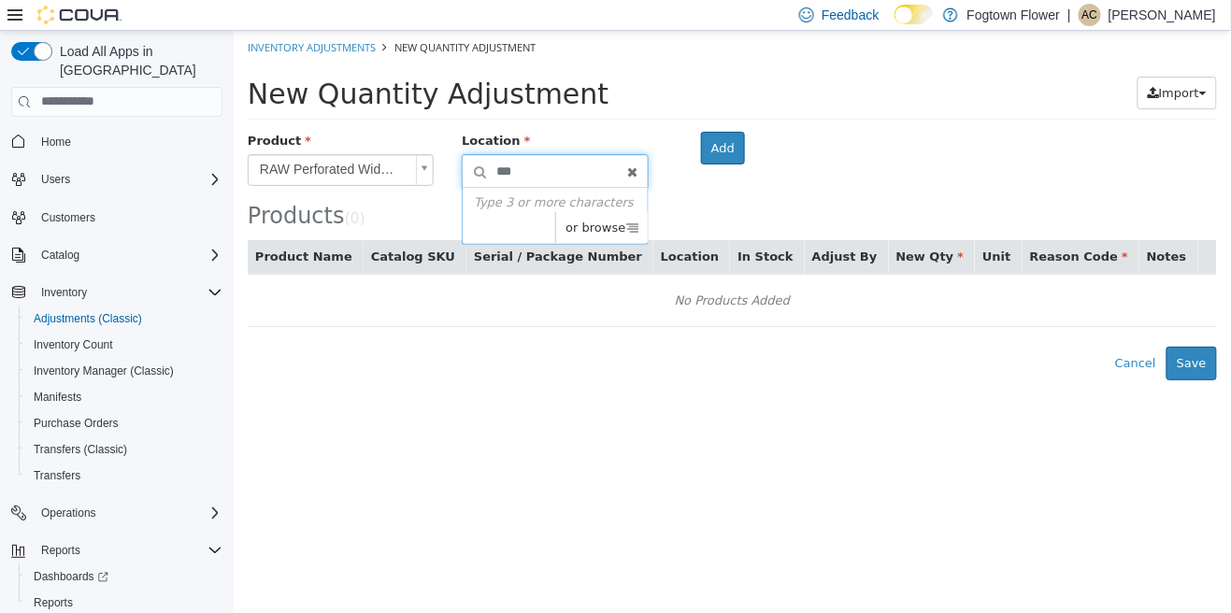
type input "****"
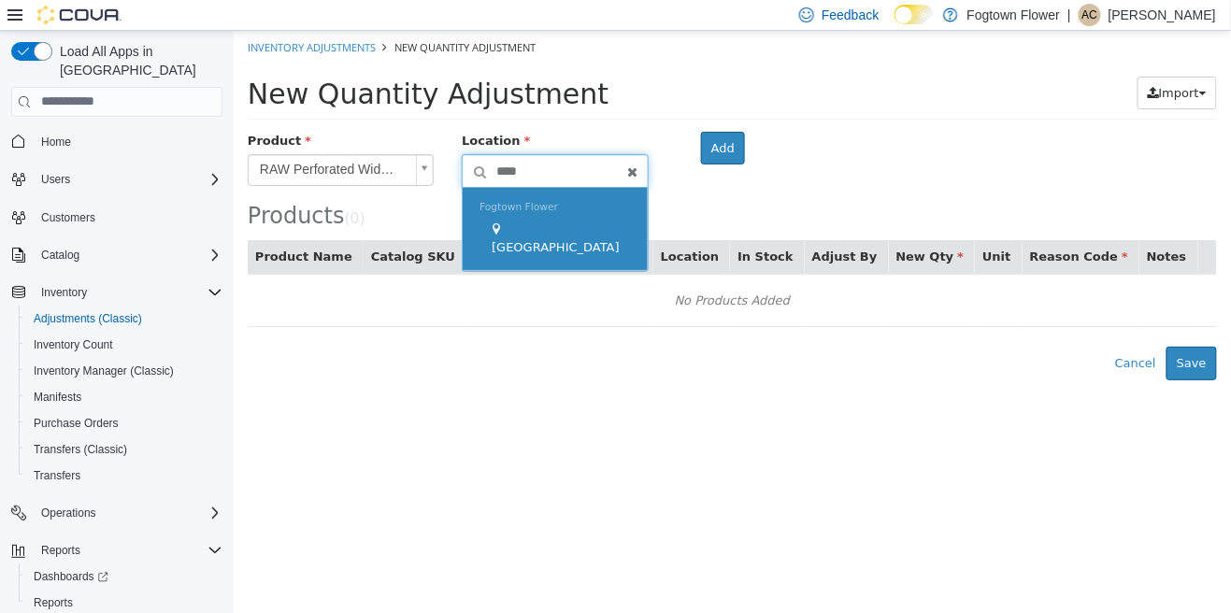
click at [555, 236] on div "Midtown" at bounding box center [558, 238] width 141 height 36
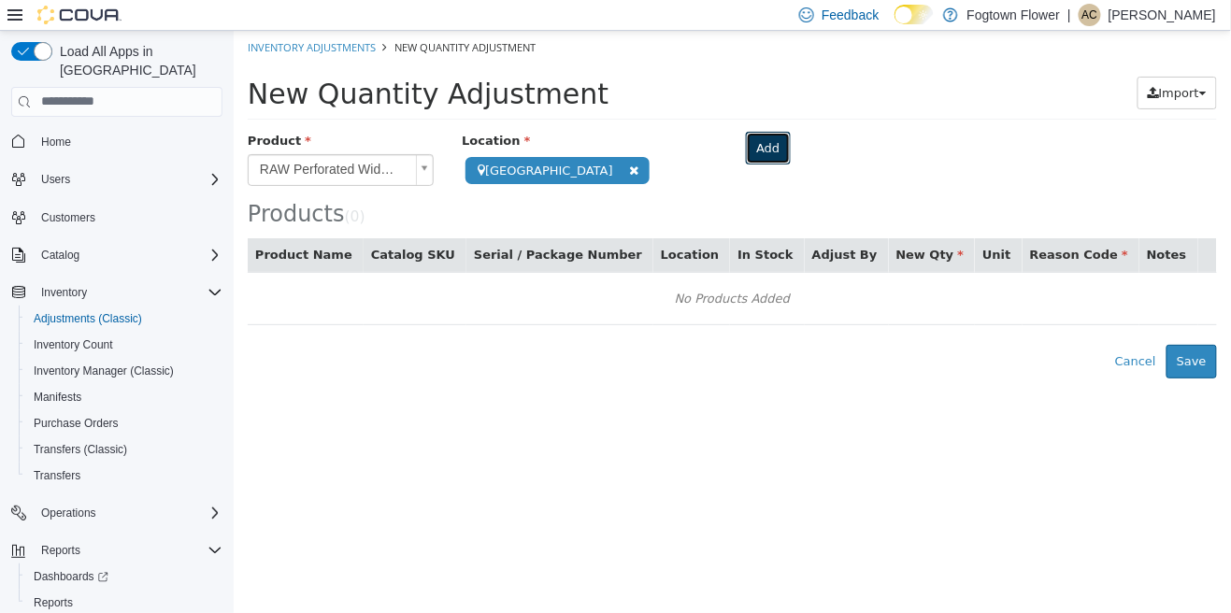
click at [745, 146] on button "Add" at bounding box center [767, 148] width 44 height 34
click at [745, 162] on button "Add" at bounding box center [767, 148] width 44 height 34
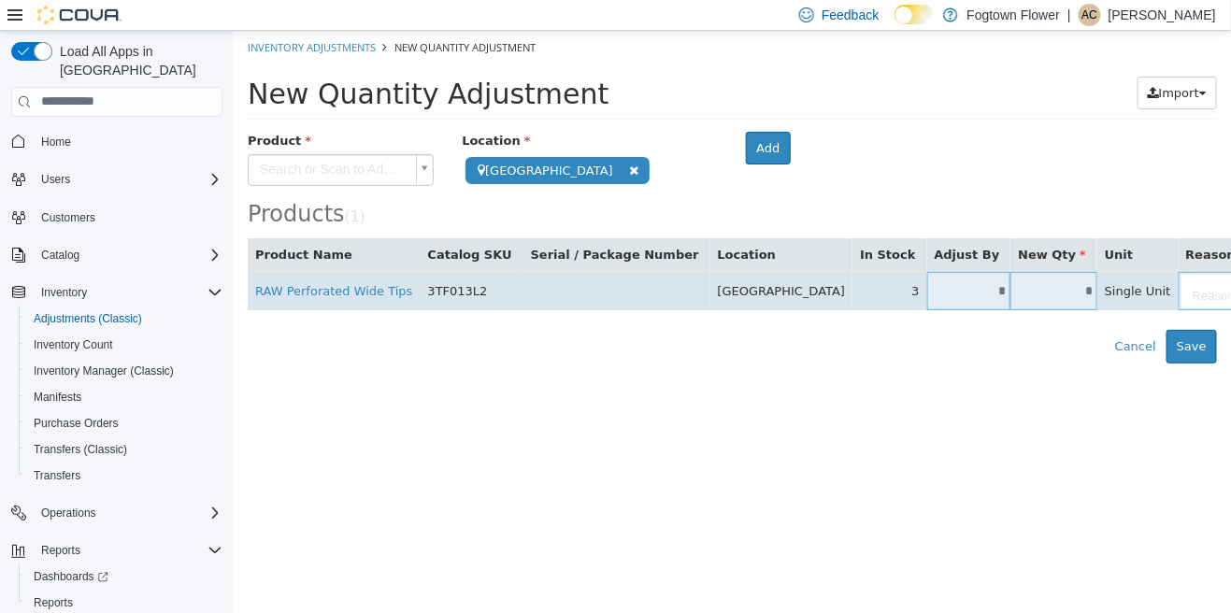
click at [1009, 284] on input "*" at bounding box center [1052, 290] width 87 height 14
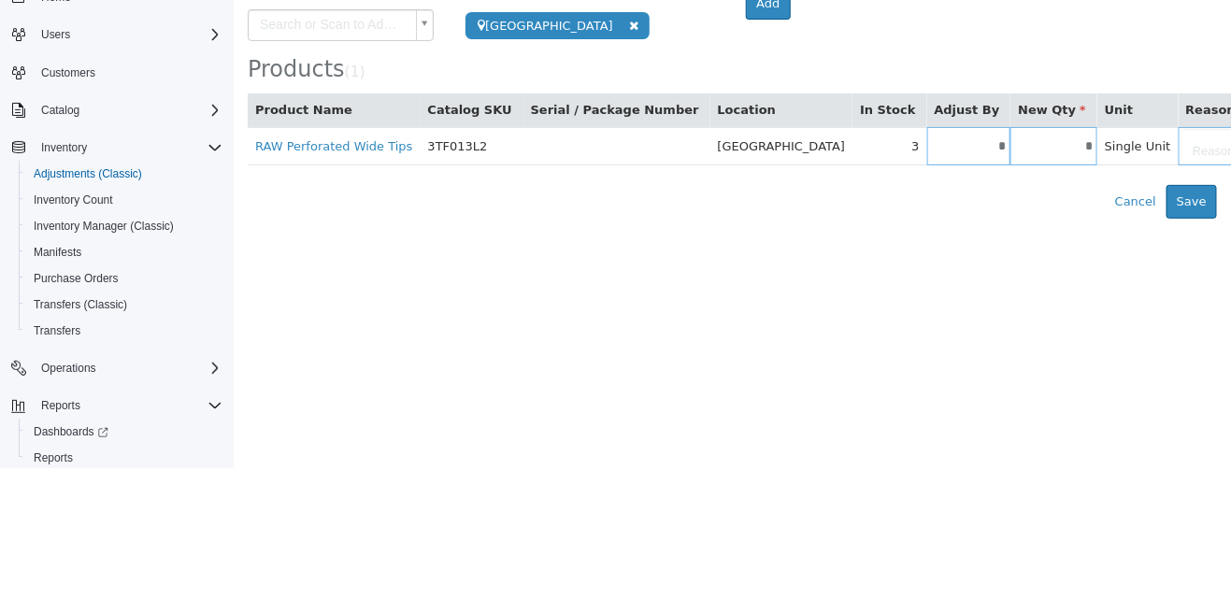
type input "*"
click at [986, 201] on div "Error saving adjustment please resolve the errors above. Cancel Save" at bounding box center [731, 203] width 997 height 34
type input "**"
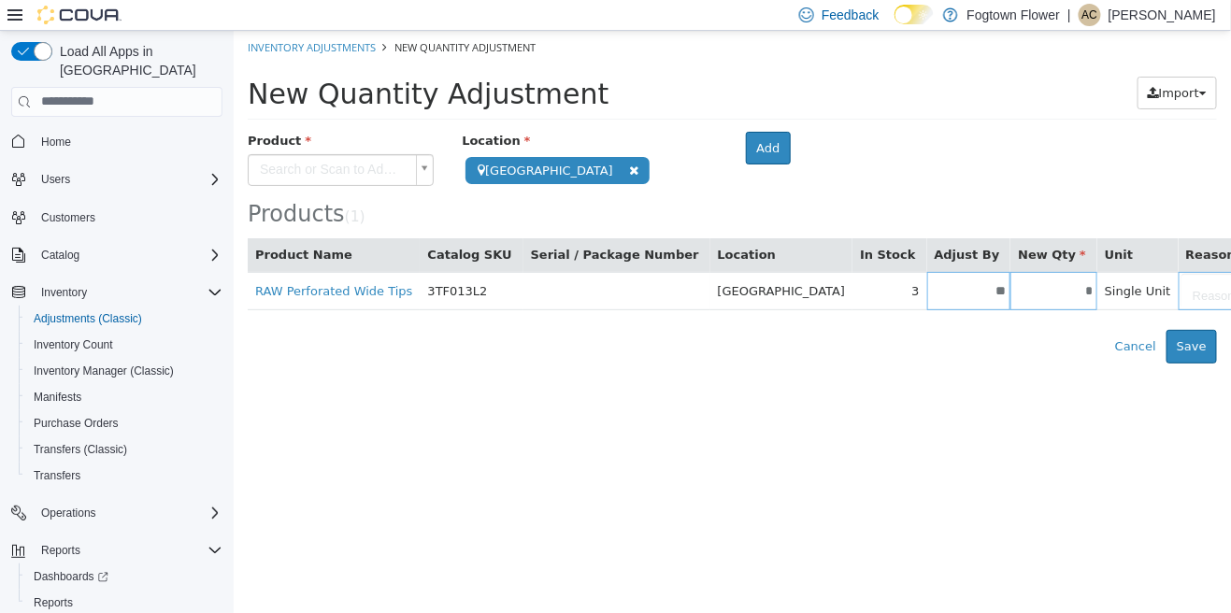
click at [1059, 198] on div "Products ( 1 )" at bounding box center [731, 178] width 969 height 95
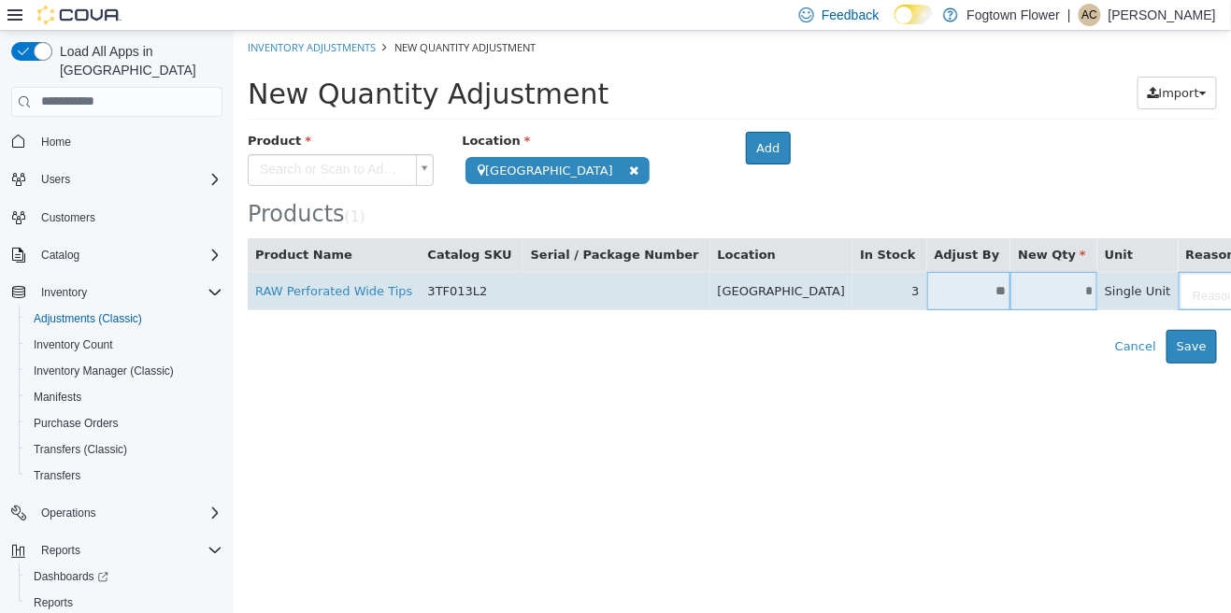
click at [1046, 301] on body "**********" at bounding box center [731, 196] width 997 height 333
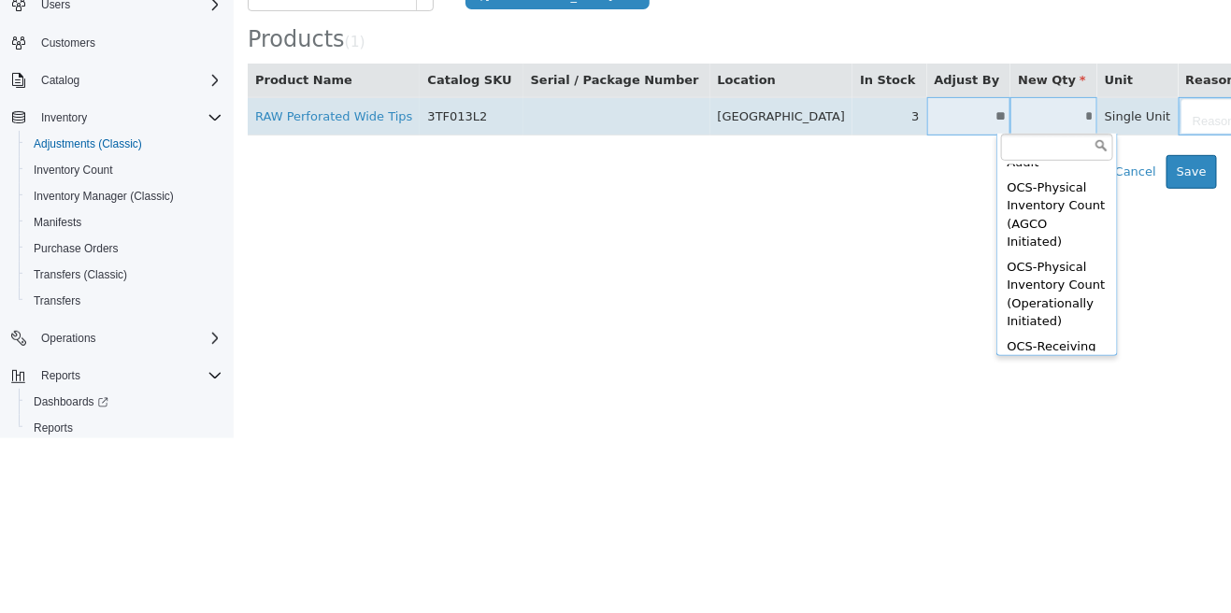
scroll to position [422, 0]
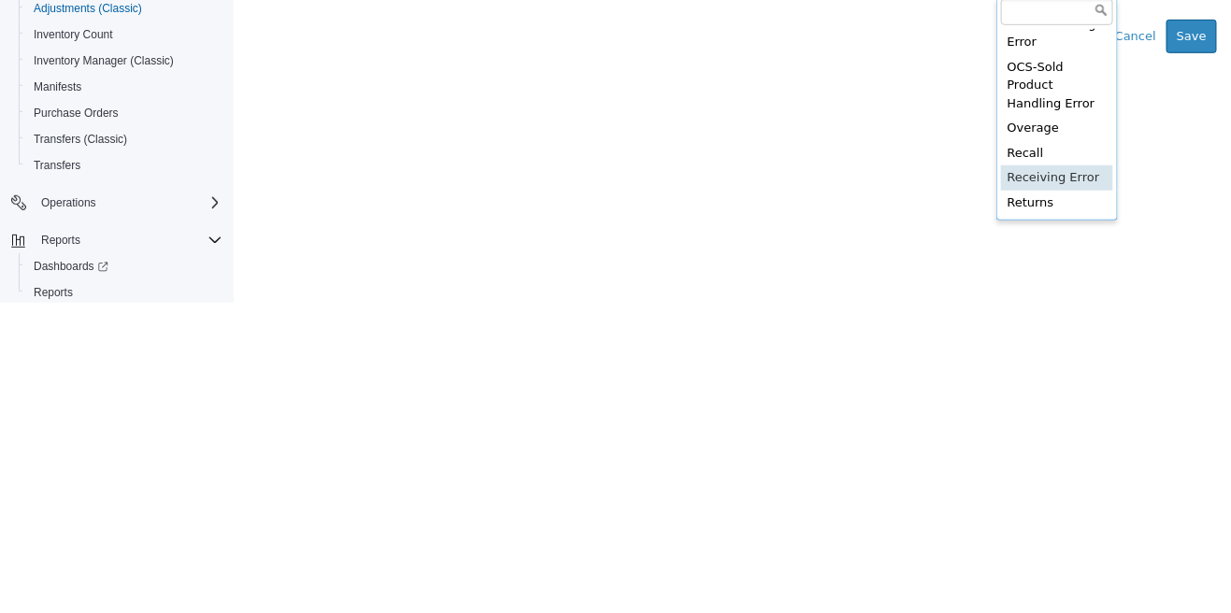
type input "**********"
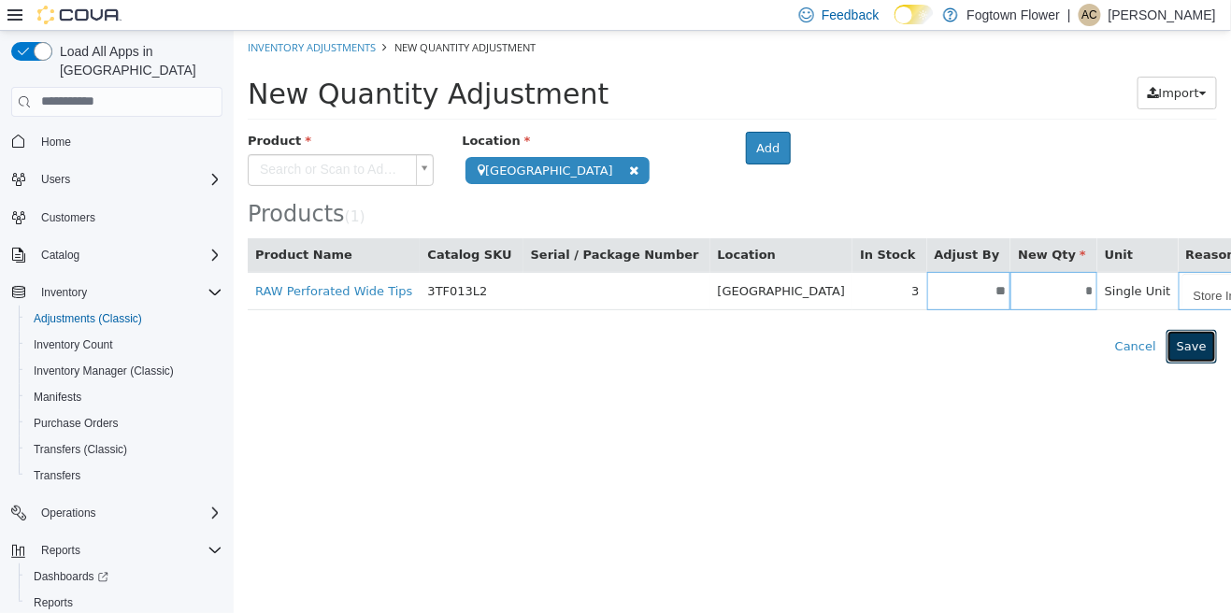
click at [1185, 360] on button "Save" at bounding box center [1191, 346] width 50 height 34
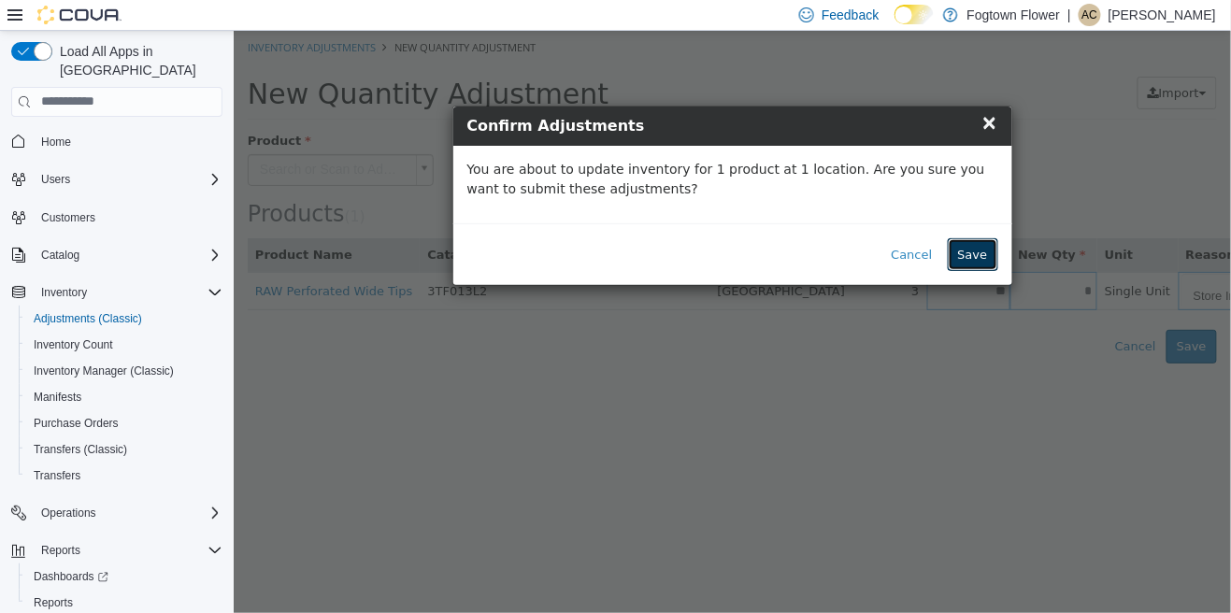
click at [986, 265] on button "Save" at bounding box center [972, 254] width 50 height 34
